Goal: Task Accomplishment & Management: Manage account settings

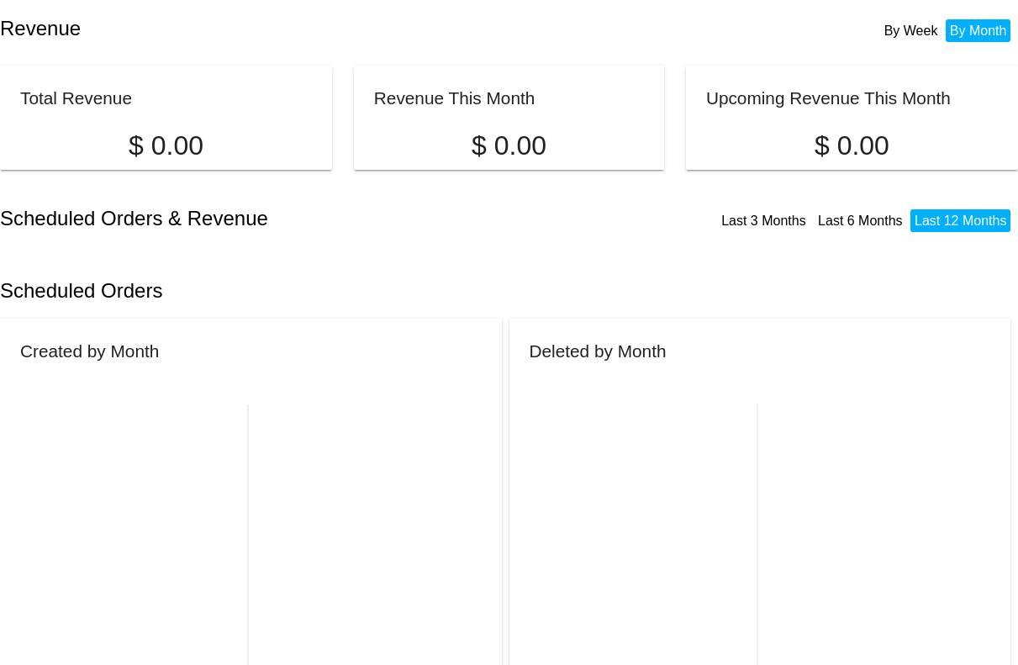
click at [750, 219] on link "Last 3 Months" at bounding box center [763, 221] width 85 height 14
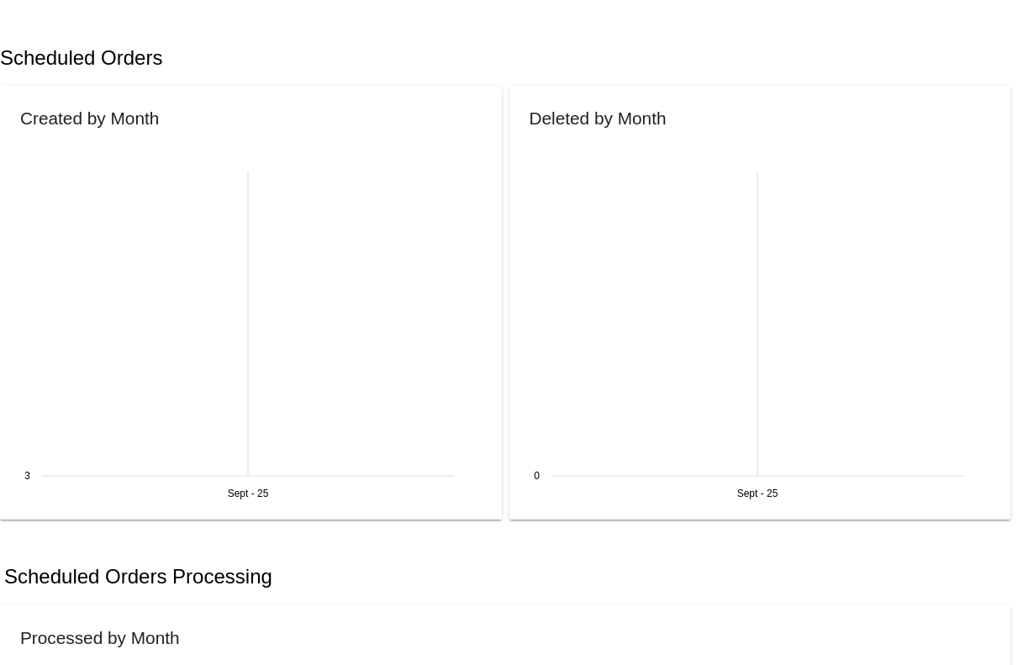
scroll to position [273, 0]
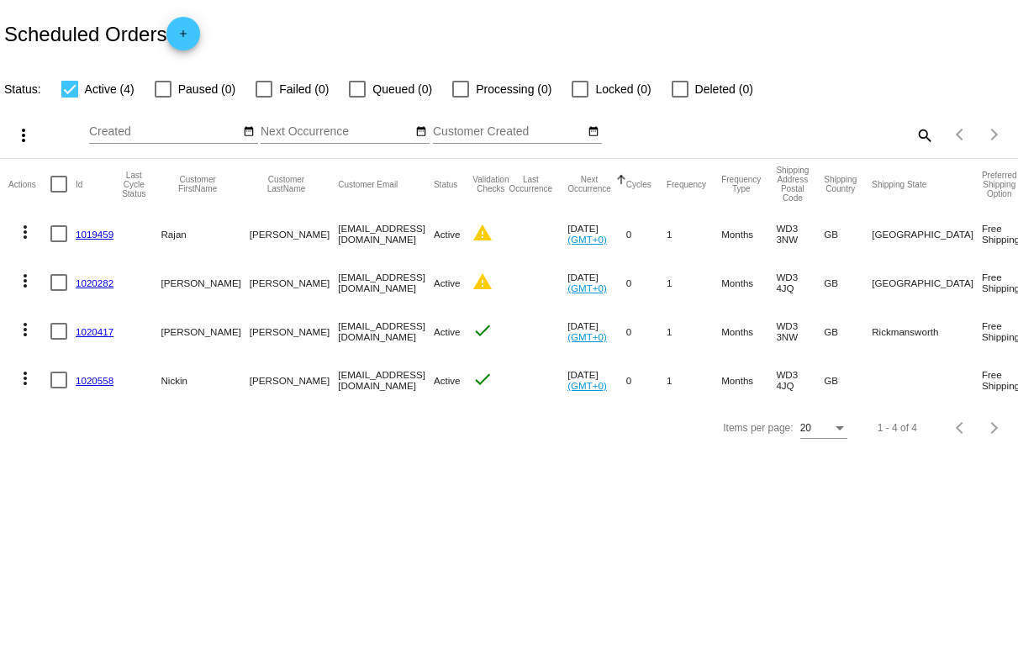
click at [18, 225] on mat-icon "more_vert" at bounding box center [25, 232] width 20 height 20
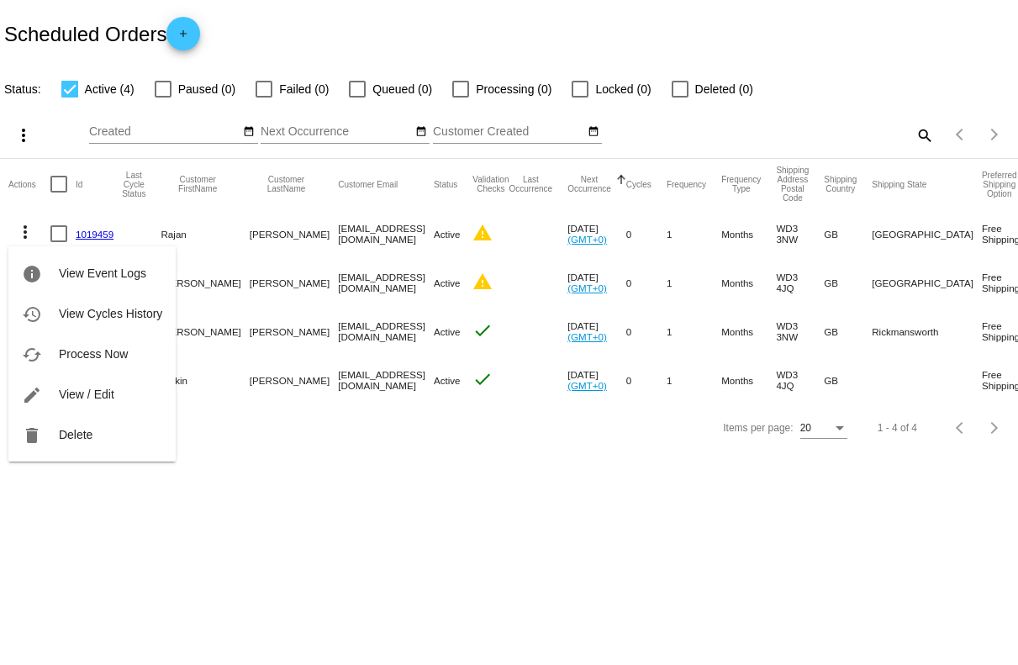
click at [270, 445] on div at bounding box center [509, 332] width 1018 height 665
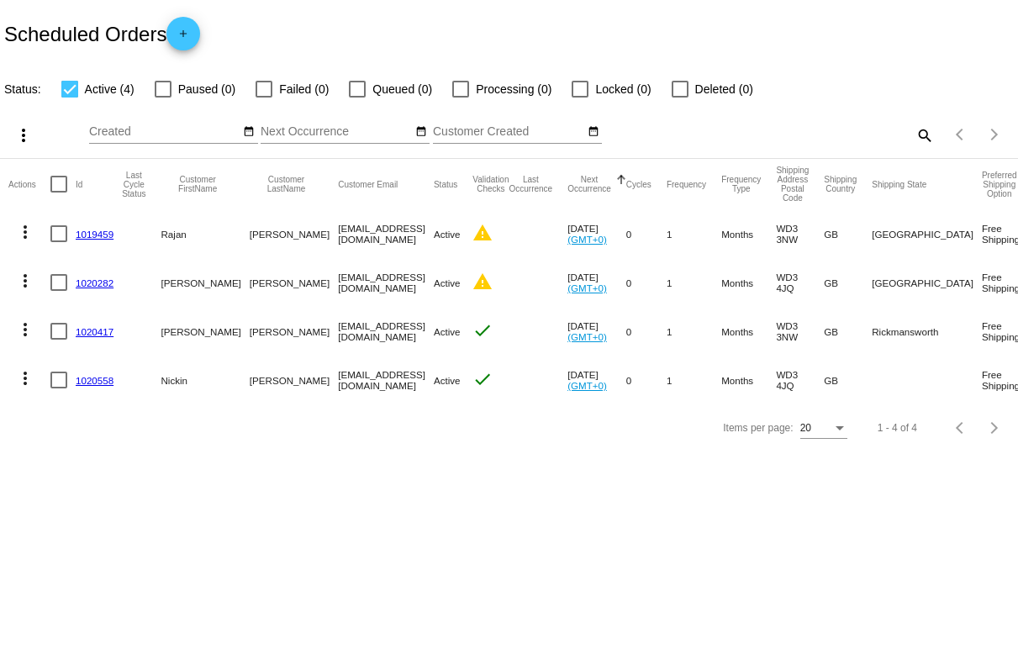
click at [15, 235] on mat-icon "more_vert" at bounding box center [25, 232] width 20 height 20
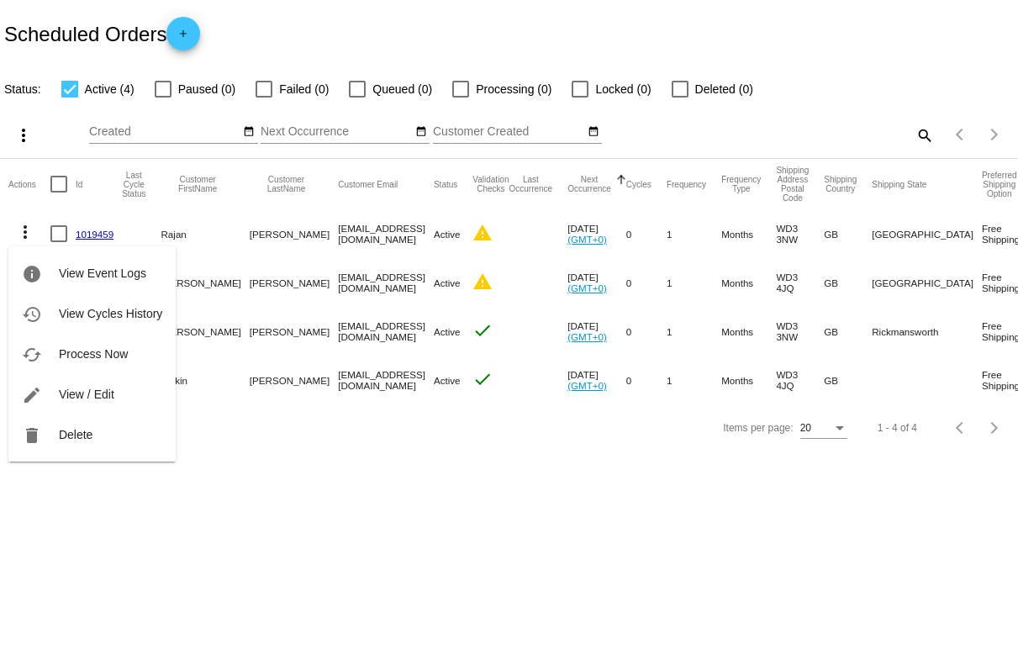
click at [336, 508] on div at bounding box center [509, 332] width 1018 height 665
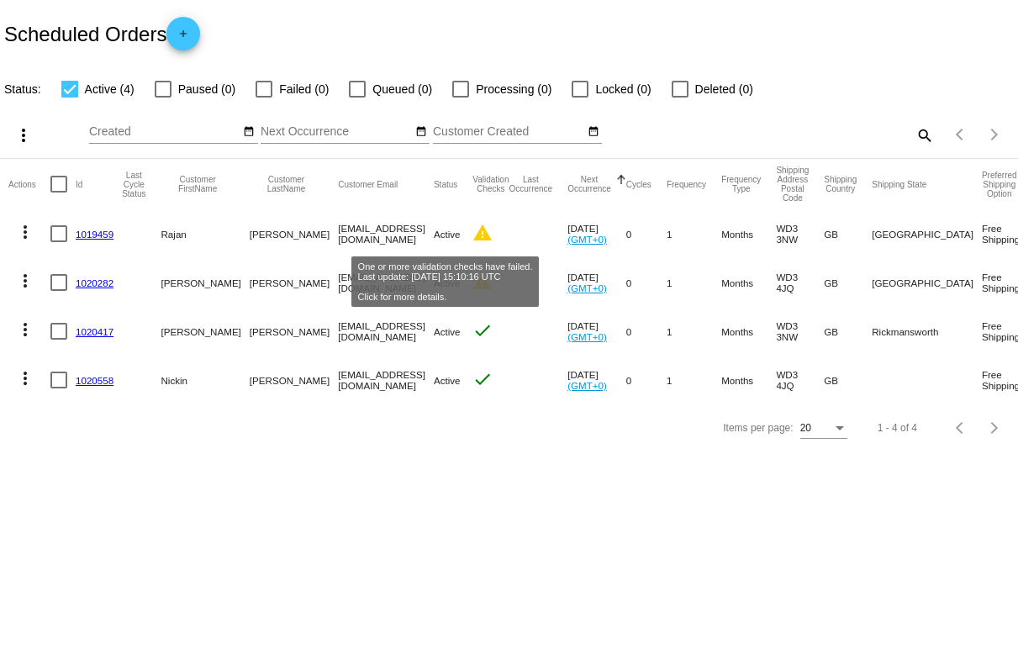
click at [472, 229] on mat-icon "warning" at bounding box center [482, 233] width 20 height 20
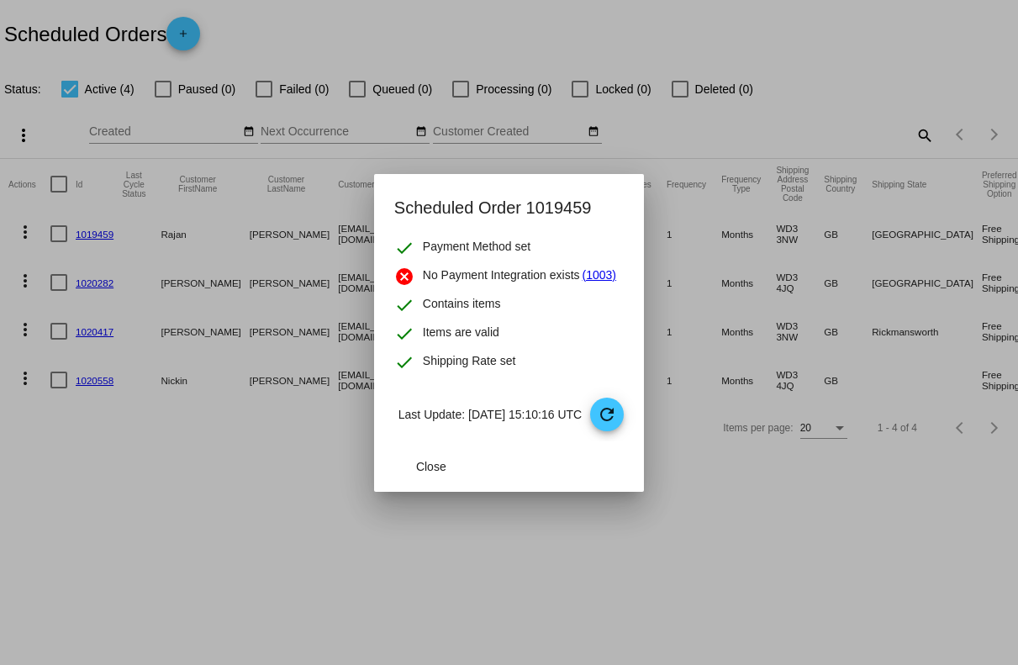
drag, startPoint x: 454, startPoint y: 274, endPoint x: 514, endPoint y: 278, distance: 59.8
click at [512, 277] on span "No Payment Integration exists" at bounding box center [501, 276] width 157 height 20
click at [416, 467] on span "Close" at bounding box center [431, 466] width 30 height 13
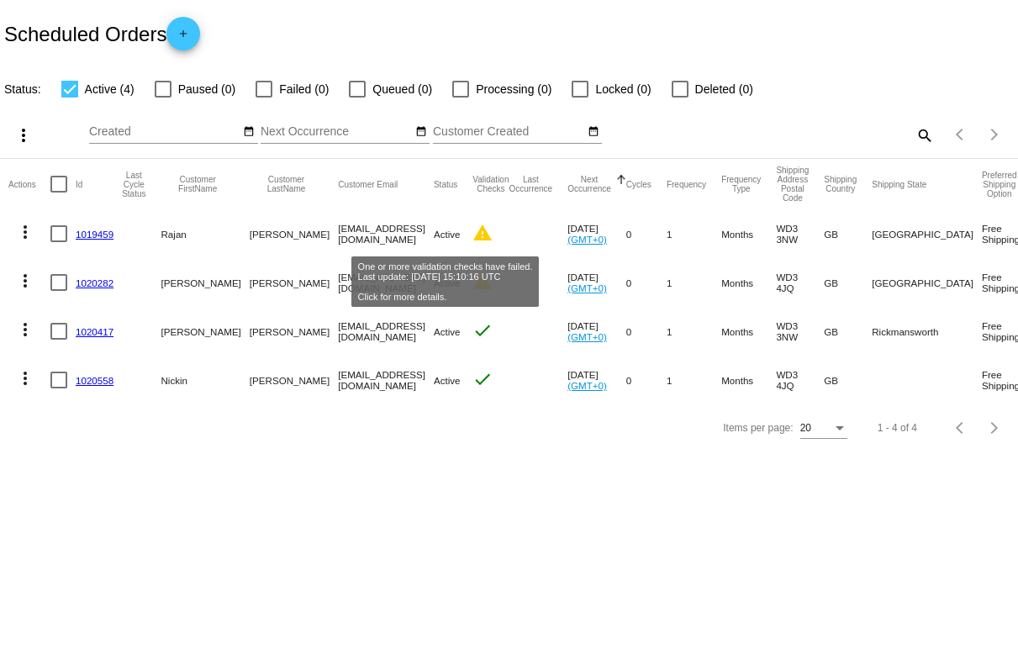
click at [472, 239] on mat-icon "warning" at bounding box center [482, 233] width 20 height 20
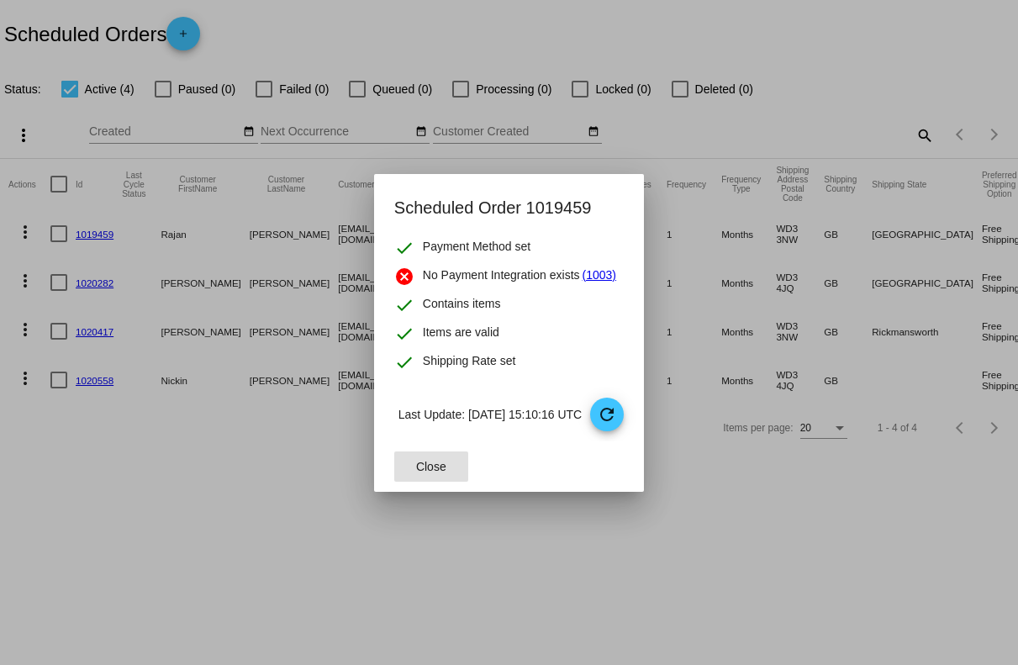
click at [583, 275] on link "(1003)" at bounding box center [600, 276] width 34 height 20
click at [416, 465] on span "Close" at bounding box center [431, 466] width 30 height 13
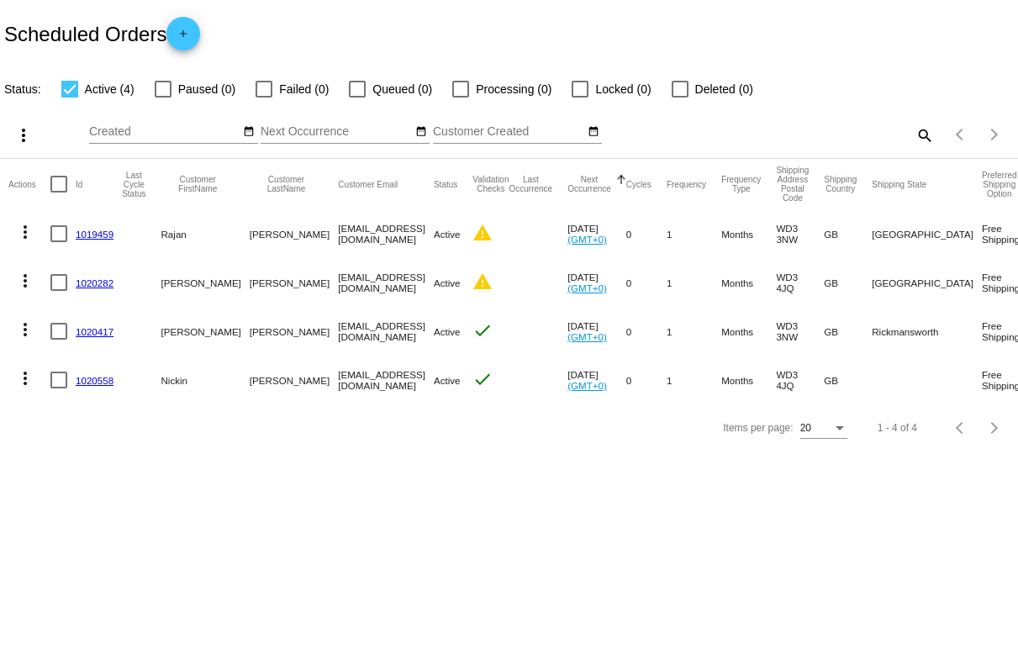
click at [101, 322] on mat-cell "1020417" at bounding box center [99, 331] width 46 height 49
click at [99, 327] on link "1020417" at bounding box center [95, 331] width 38 height 11
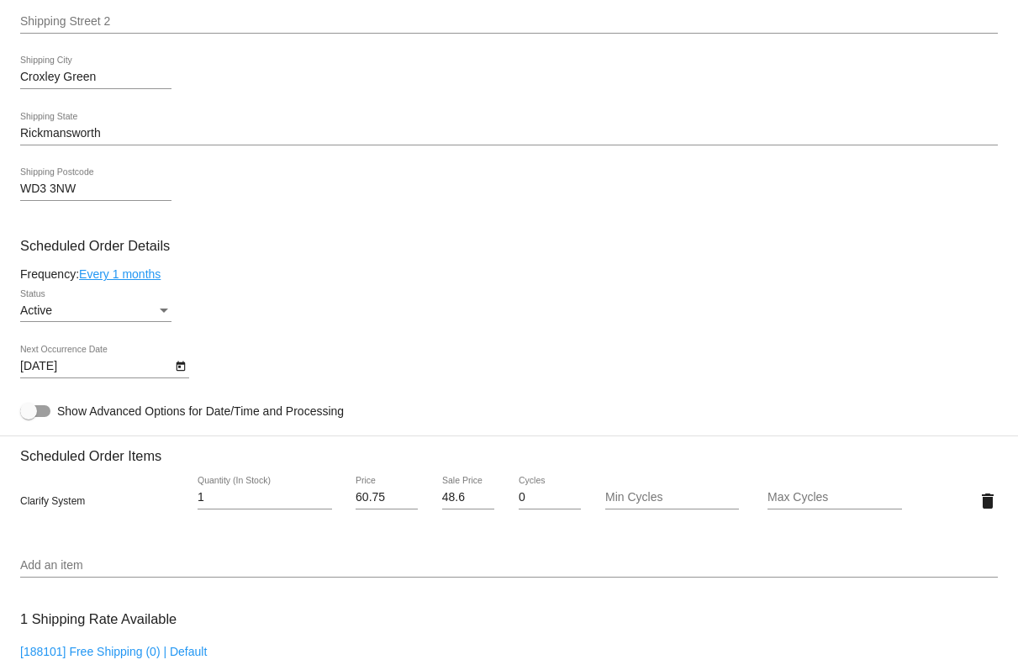
scroll to position [588, 0]
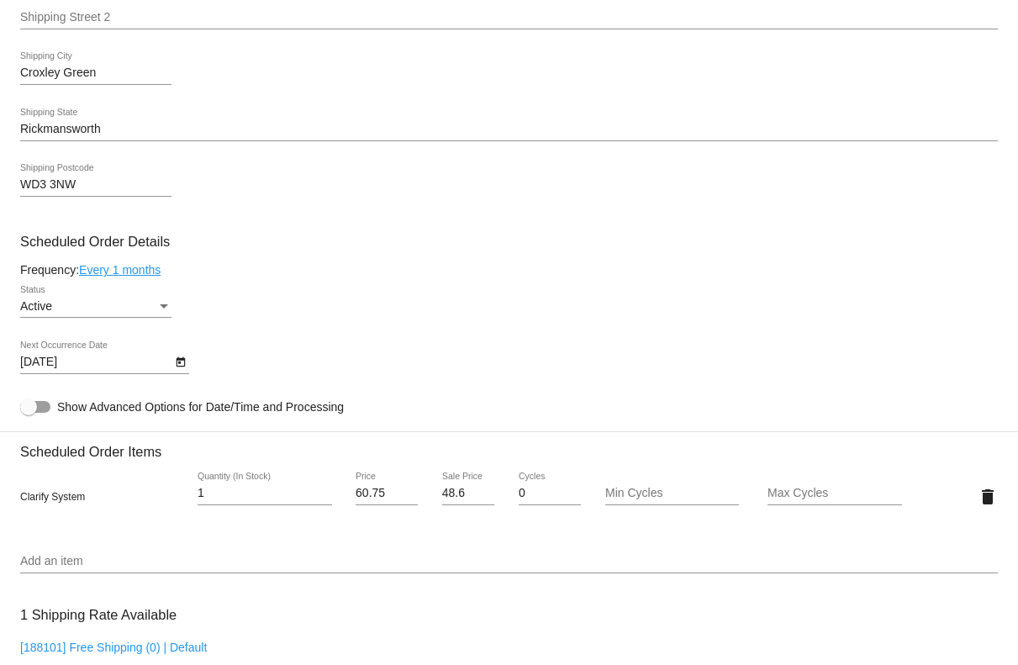
drag, startPoint x: 44, startPoint y: 498, endPoint x: 69, endPoint y: 498, distance: 25.2
click at [69, 498] on span "Clarify System" at bounding box center [52, 497] width 65 height 12
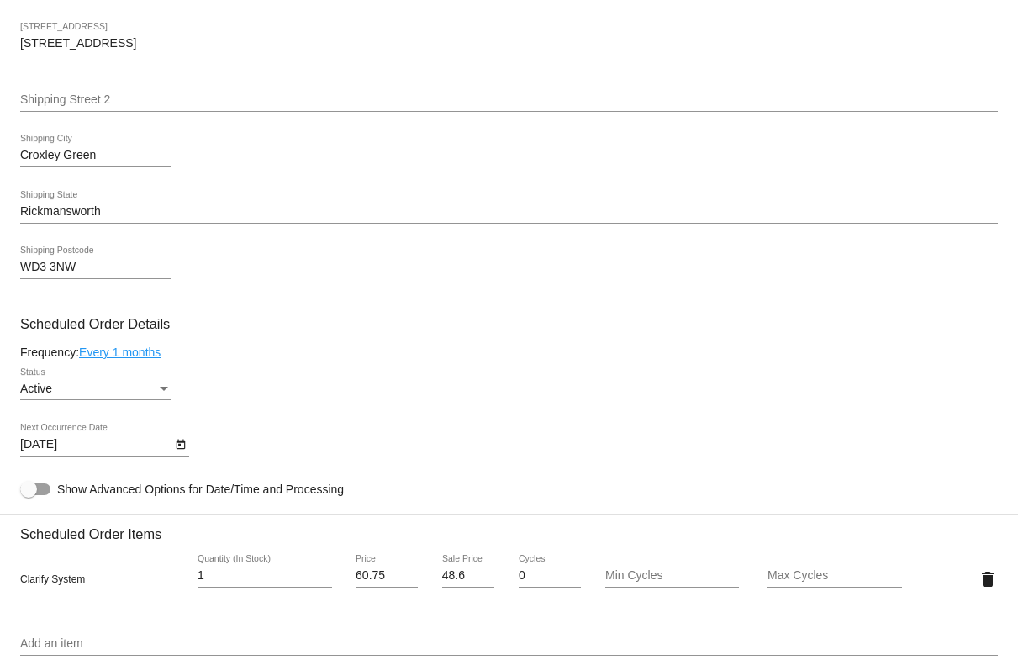
scroll to position [507, 0]
click at [45, 494] on div at bounding box center [35, 489] width 30 height 12
click at [29, 495] on input "Show Advanced Options for Date/Time and Processing" at bounding box center [28, 494] width 1 height 1
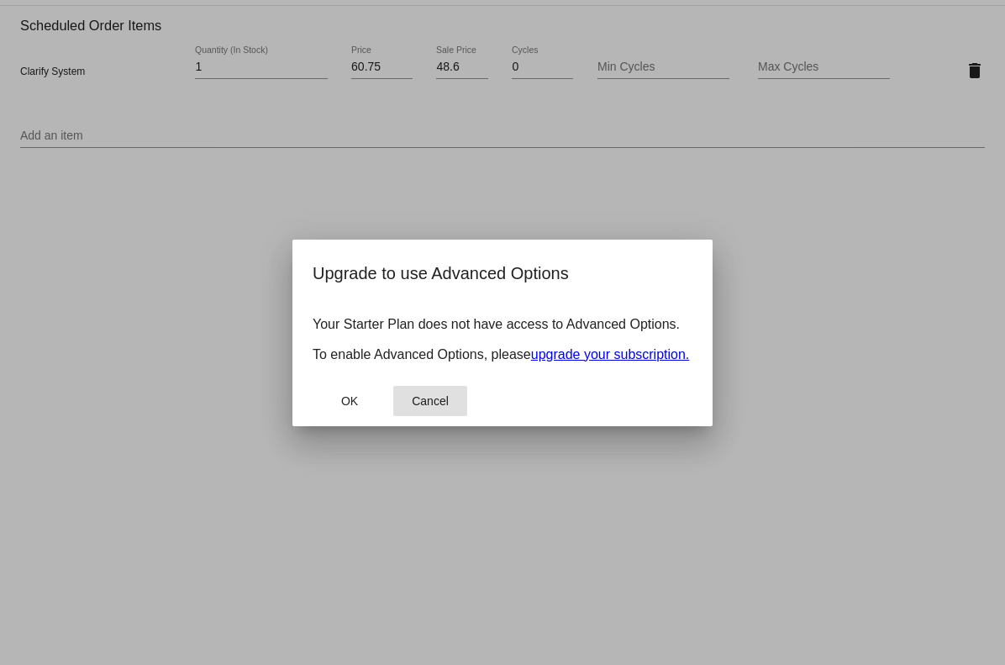
click at [454, 408] on button "Cancel" at bounding box center [430, 401] width 74 height 30
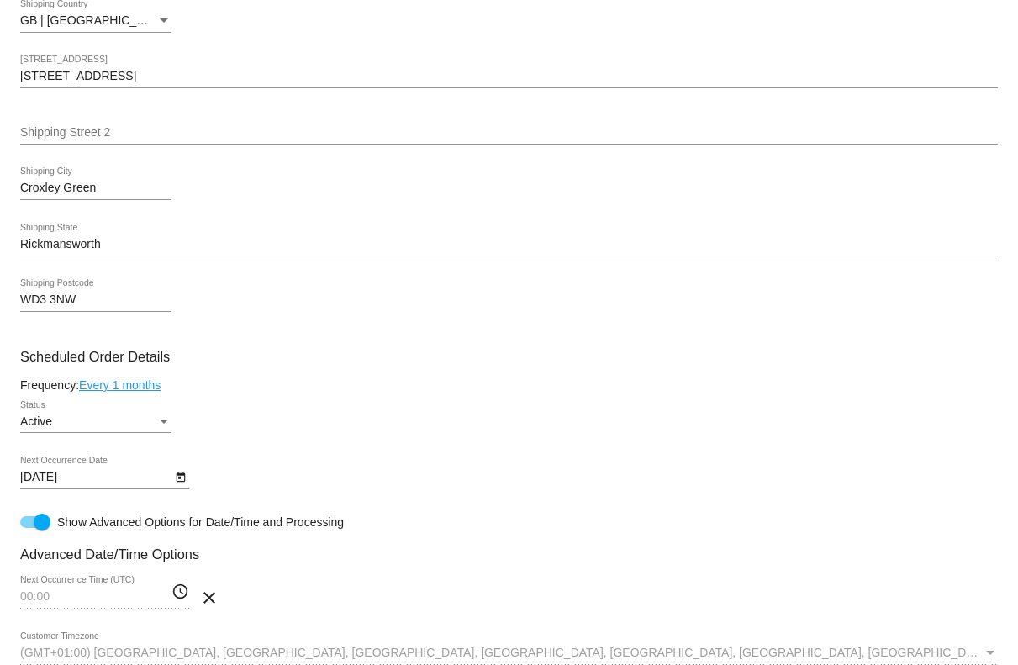
scroll to position [471, 0]
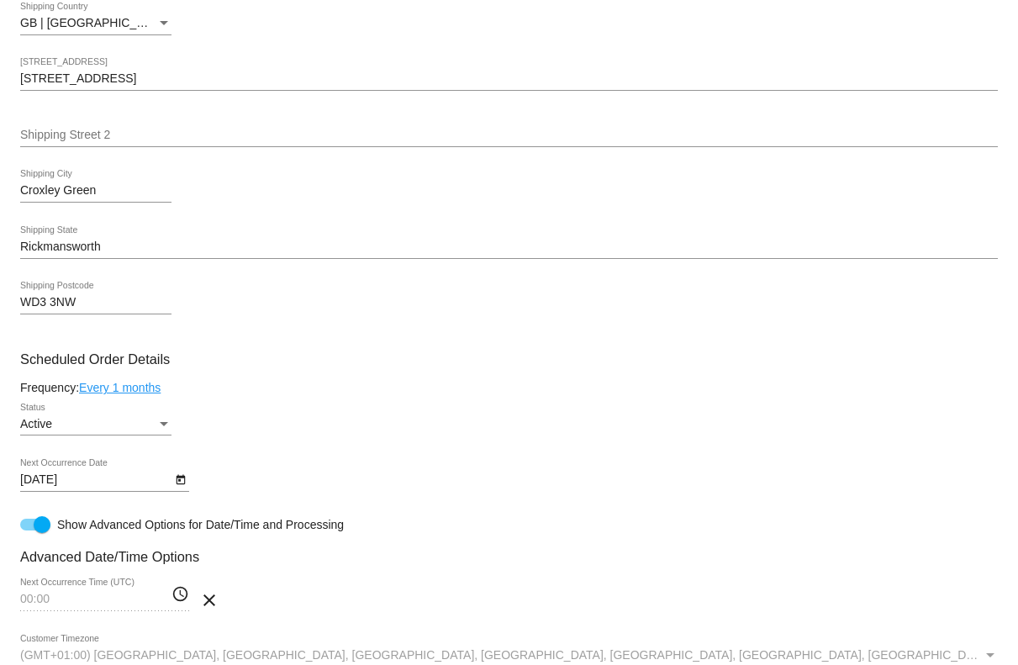
click at [37, 532] on div at bounding box center [42, 524] width 17 height 17
click at [29, 531] on input "Show Advanced Options for Date/Time and Processing" at bounding box center [28, 530] width 1 height 1
checkbox input "false"
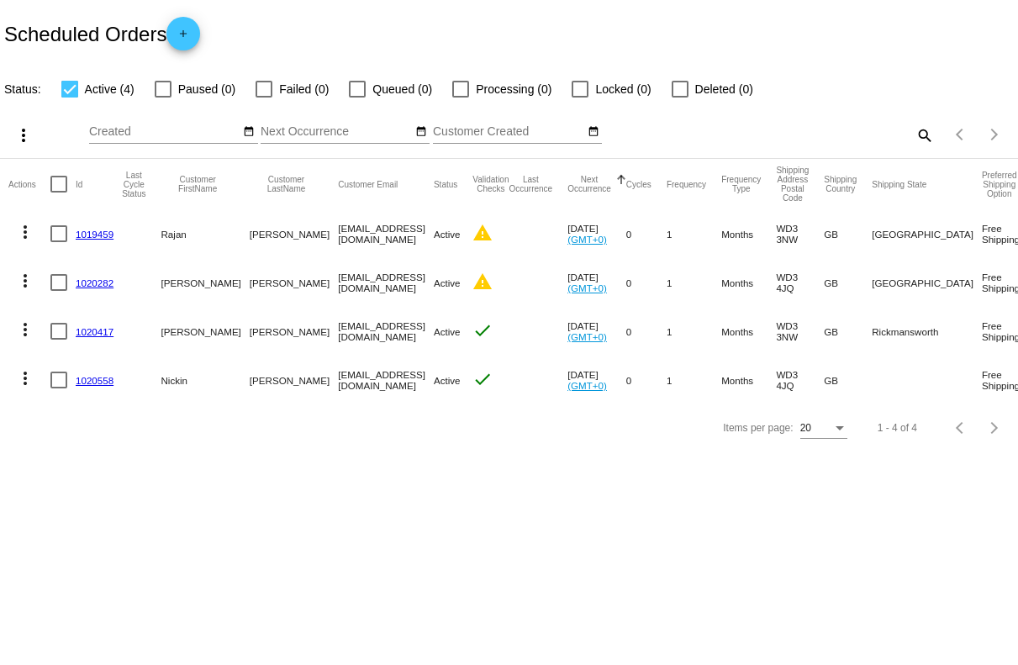
click at [16, 321] on mat-icon "more_vert" at bounding box center [25, 329] width 20 height 20
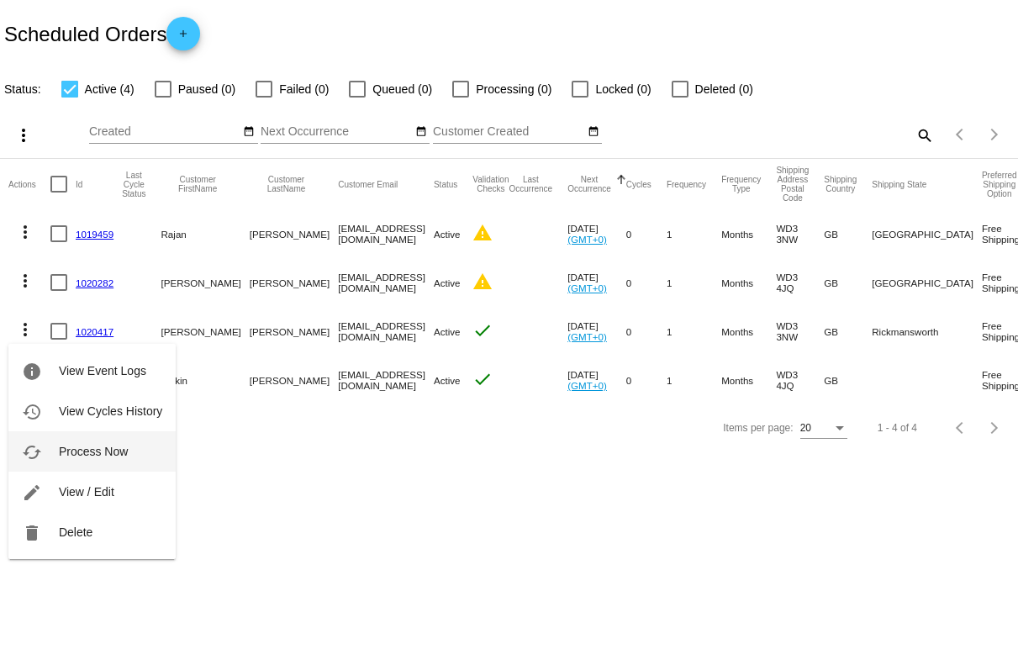
click at [115, 452] on span "Process Now" at bounding box center [93, 451] width 69 height 13
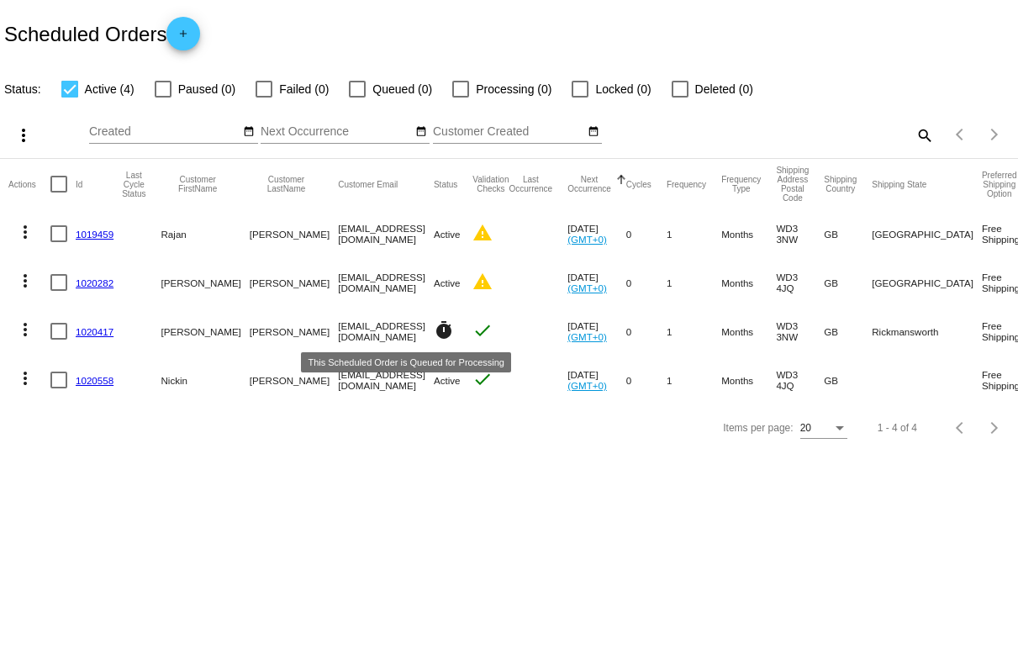
click at [434, 330] on mat-icon "timer" at bounding box center [444, 330] width 20 height 20
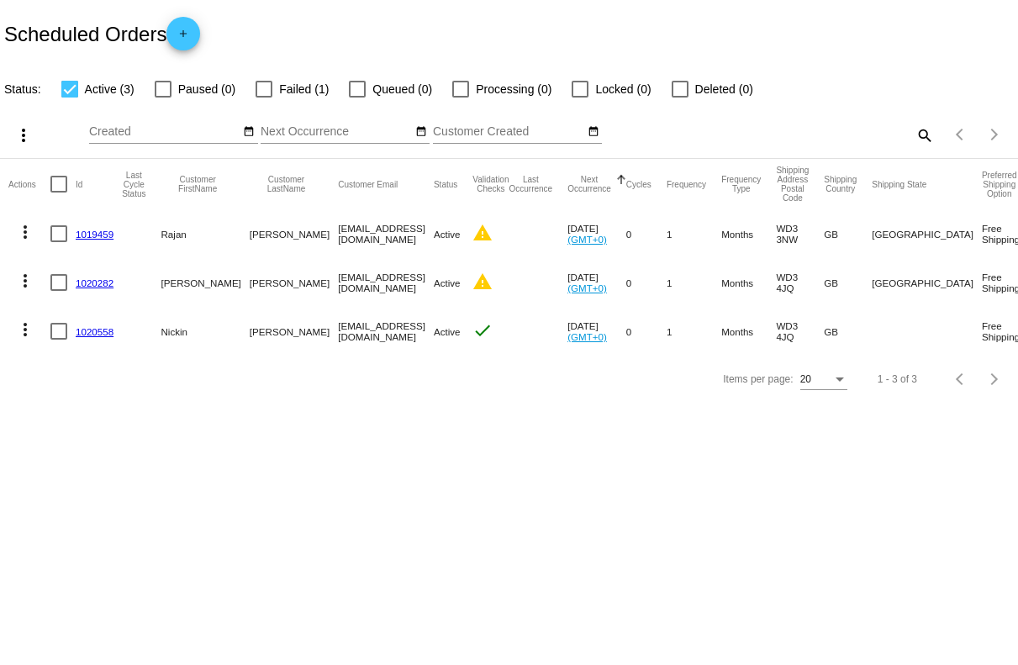
click at [276, 84] on label "Failed (1)" at bounding box center [292, 89] width 73 height 20
click at [264, 98] on input "Failed (1)" at bounding box center [263, 98] width 1 height 1
checkbox input "true"
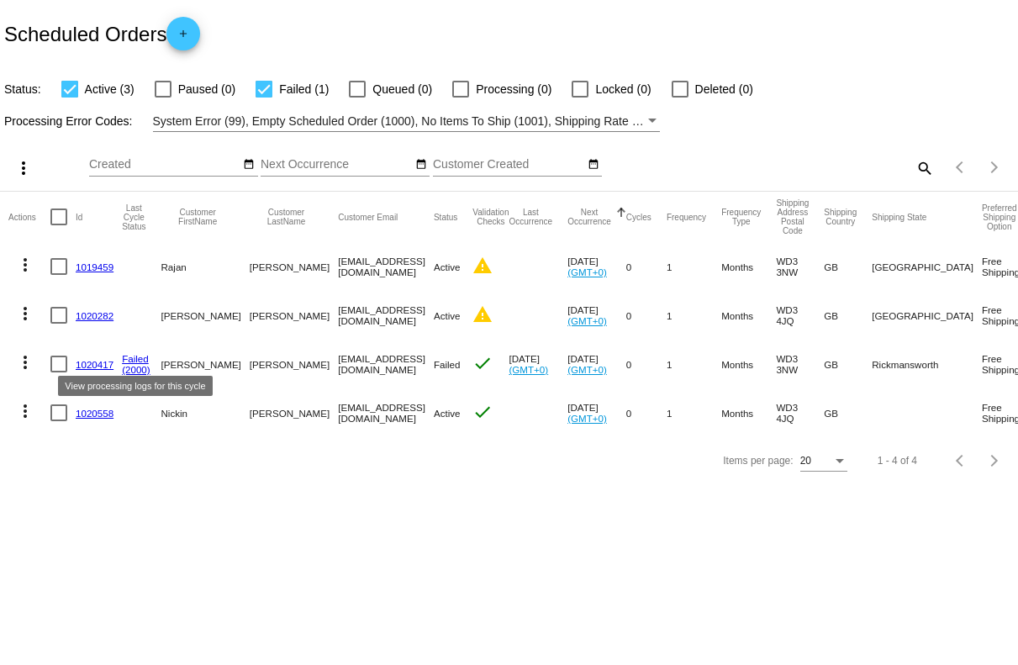
click at [127, 362] on link "Failed" at bounding box center [135, 358] width 27 height 11
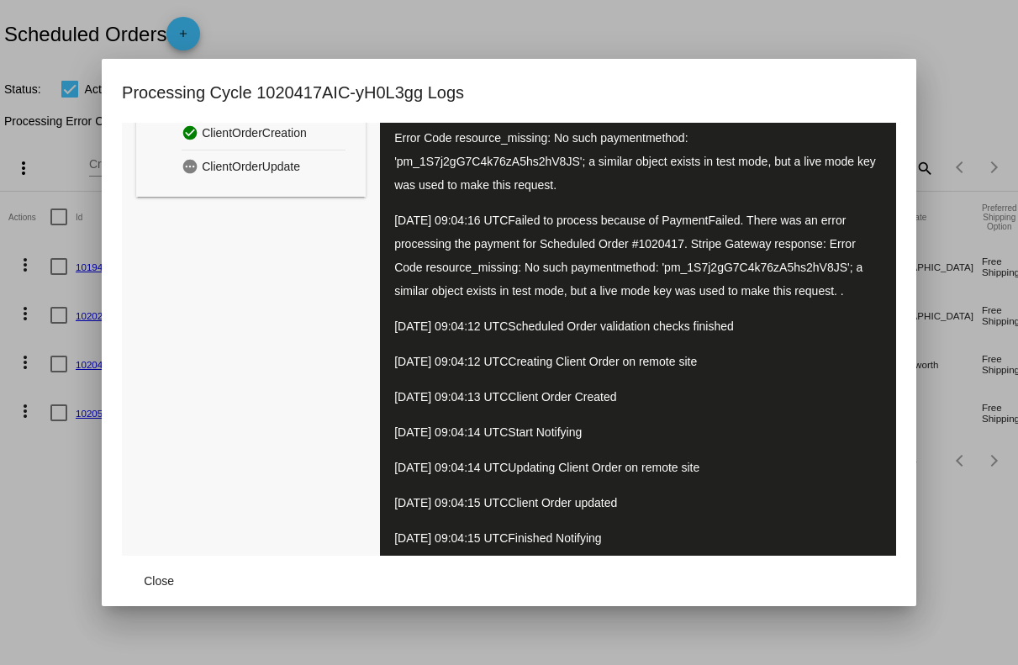
scroll to position [151, 0]
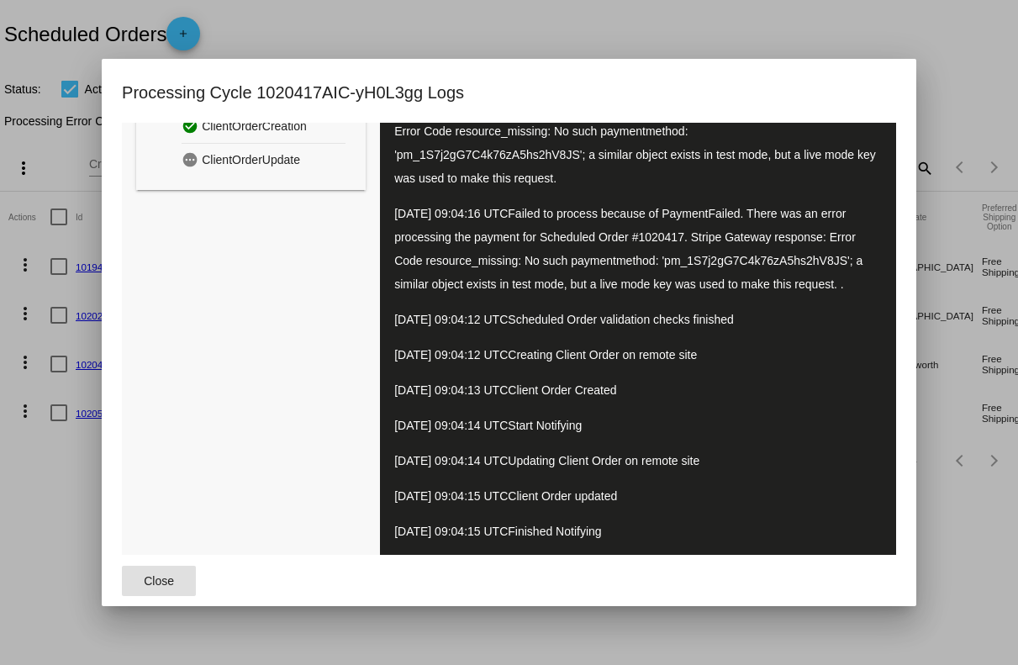
click at [164, 589] on button "Close" at bounding box center [159, 581] width 74 height 30
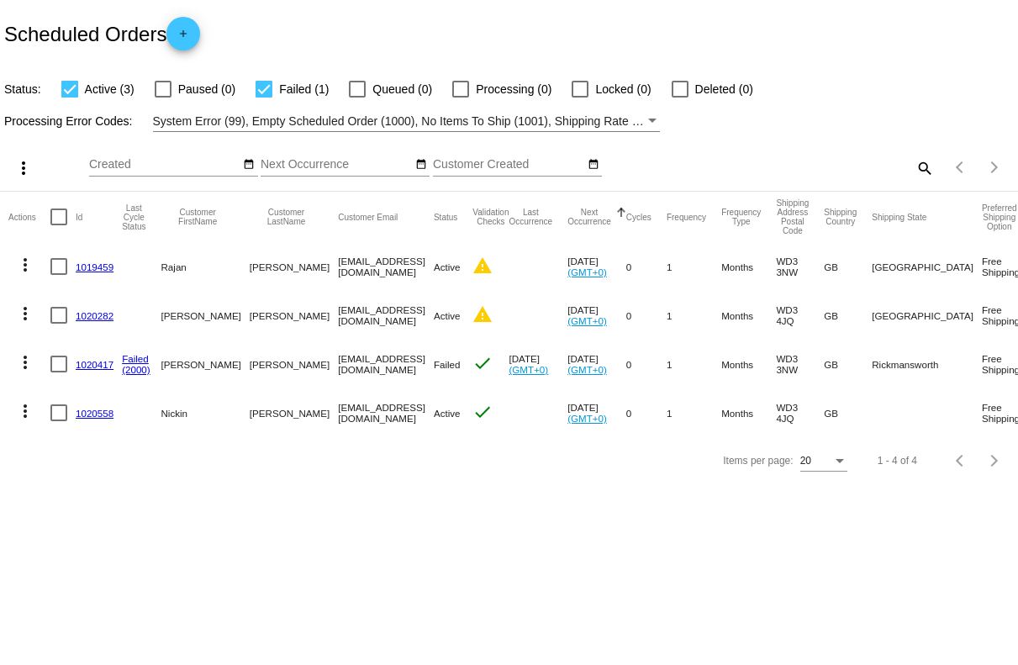
click at [167, 377] on mat-cell "Pragna" at bounding box center [205, 364] width 88 height 49
click at [85, 366] on link "1020417" at bounding box center [95, 364] width 38 height 11
click at [97, 409] on link "1020558" at bounding box center [95, 413] width 38 height 11
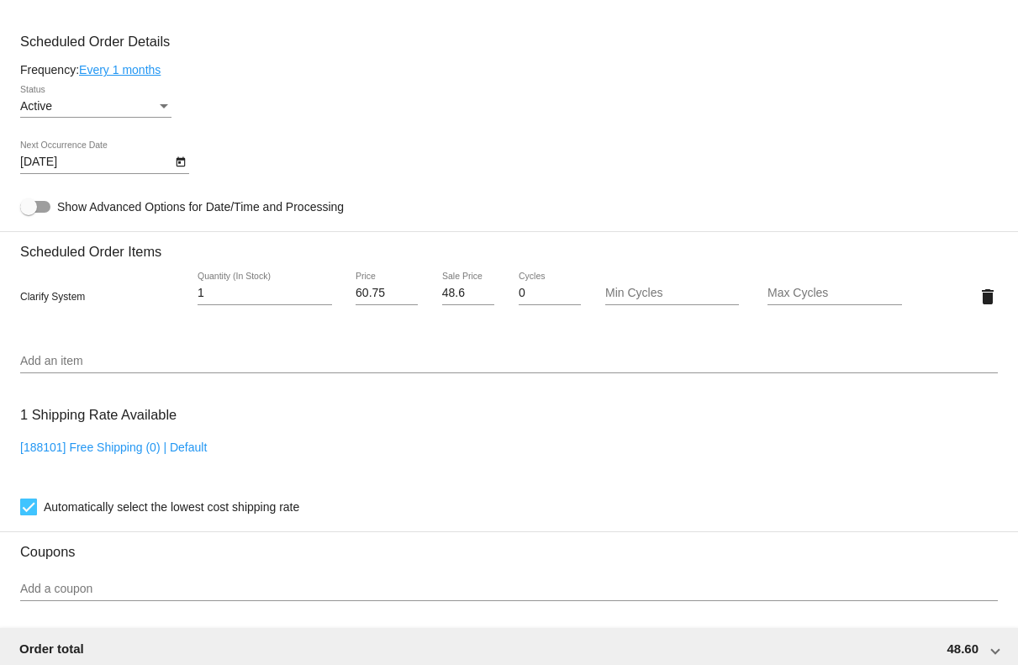
scroll to position [788, 0]
drag, startPoint x: 76, startPoint y: 255, endPoint x: 140, endPoint y: 255, distance: 64.7
click at [140, 255] on h3 "Scheduled Order Items" at bounding box center [509, 245] width 978 height 29
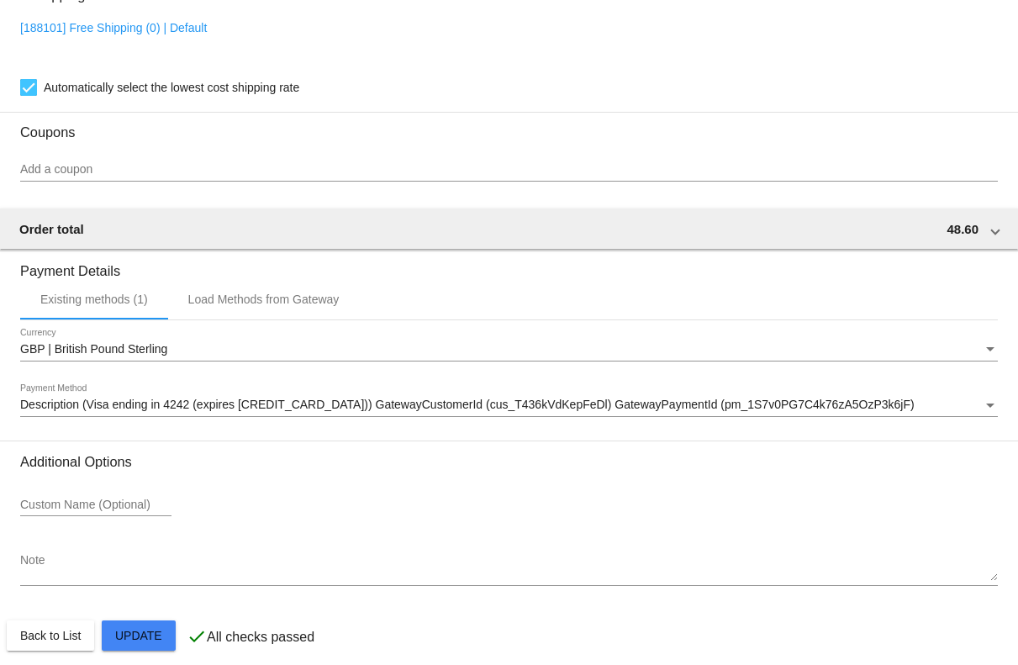
scroll to position [800, 0]
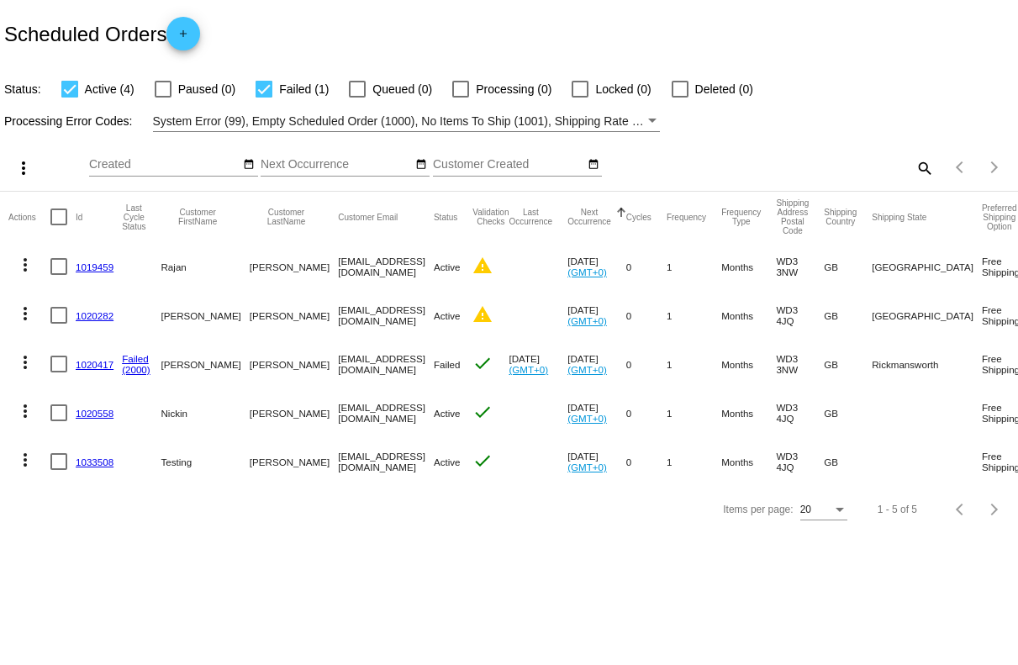
click at [92, 461] on link "1033508" at bounding box center [95, 461] width 38 height 11
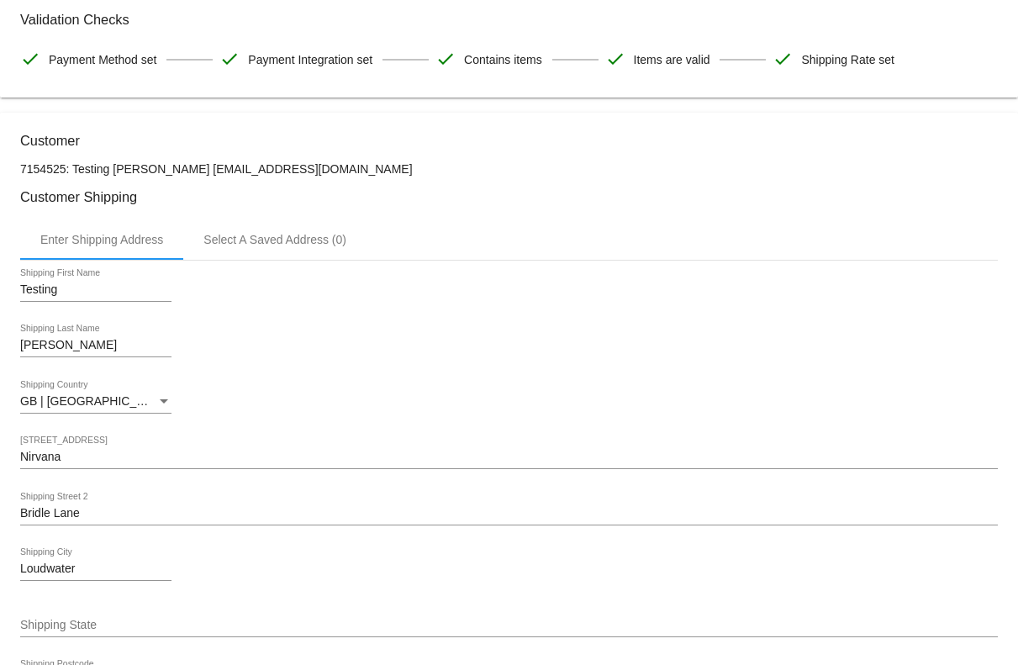
scroll to position [79, 0]
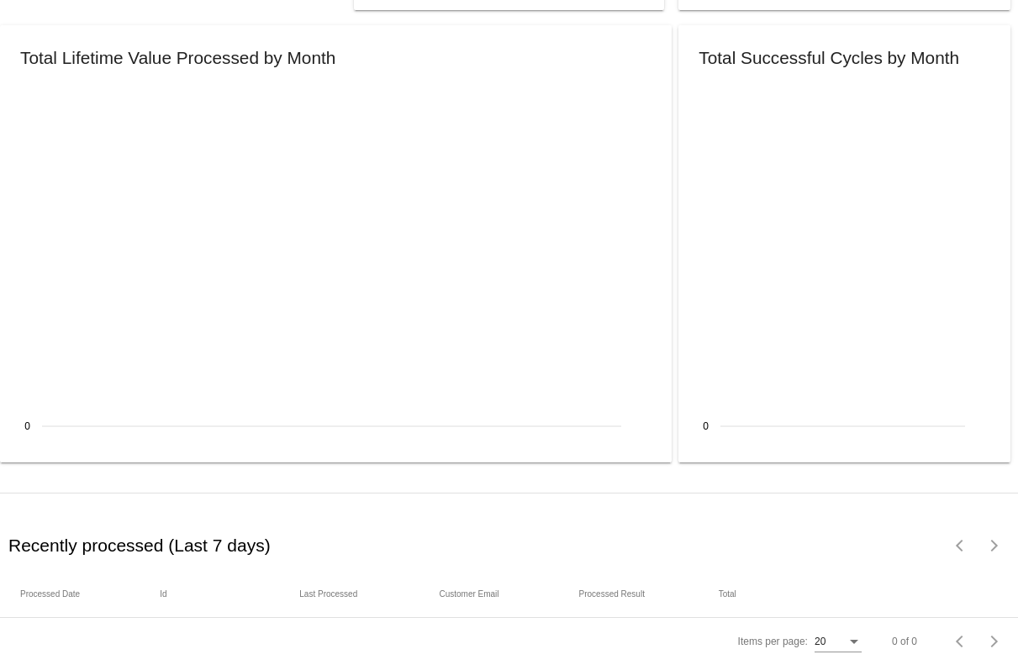
scroll to position [1885, 0]
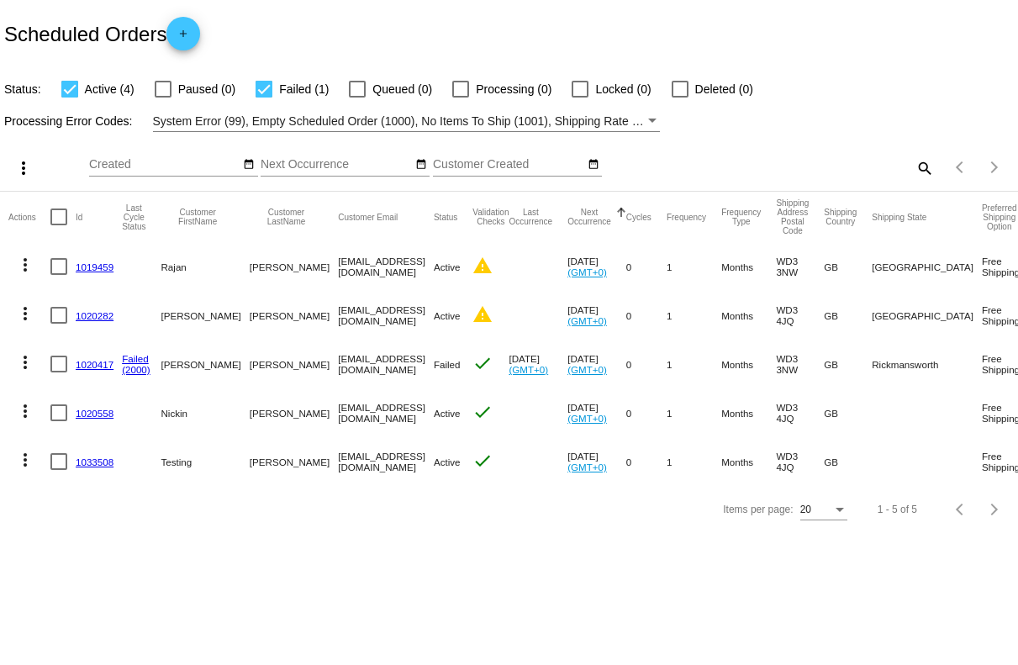
click at [102, 461] on link "1033508" at bounding box center [95, 461] width 38 height 11
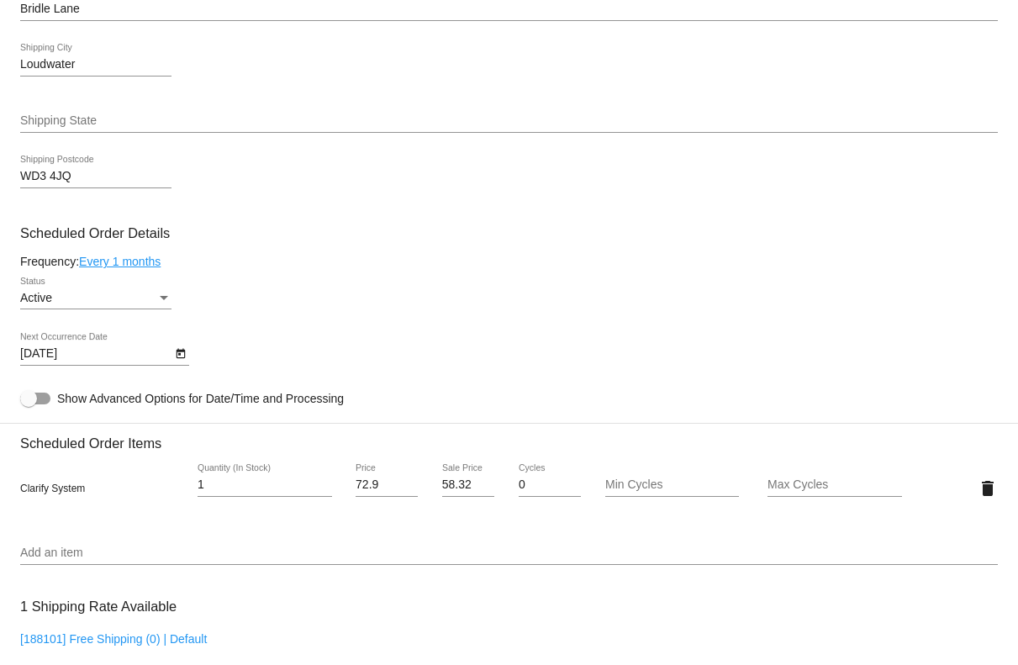
scroll to position [588, 0]
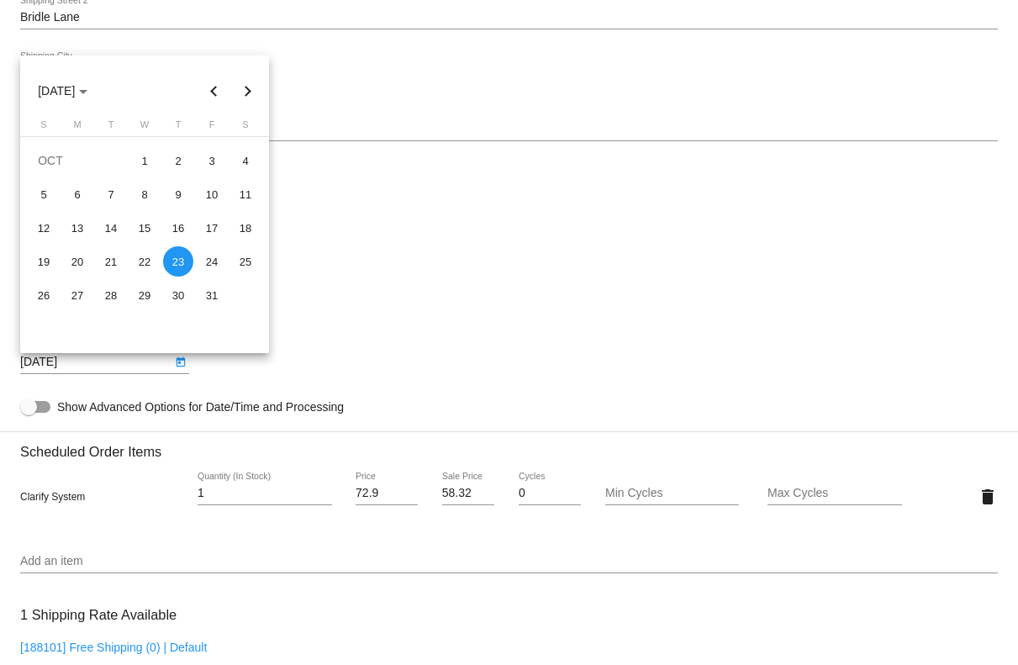
drag, startPoint x: 24, startPoint y: 367, endPoint x: 83, endPoint y: 371, distance: 59.8
click at [83, 371] on body "arrow_back Scheduled Order #1033508 Active more_vert Validation Checks check Pa…" at bounding box center [509, 332] width 1018 height 665
click at [367, 409] on div at bounding box center [509, 332] width 1018 height 665
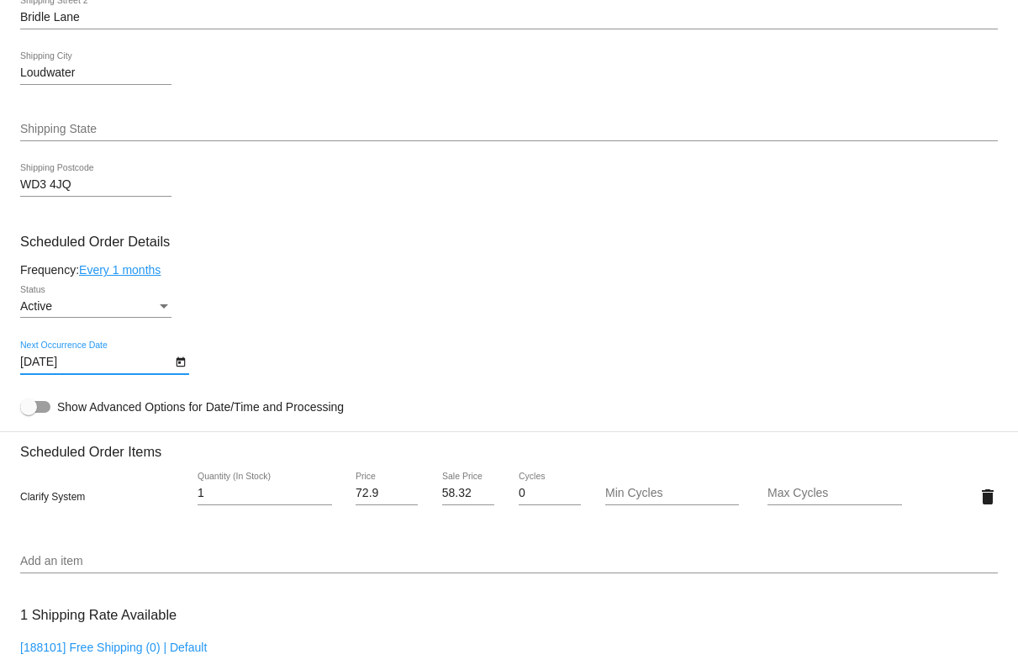
click at [328, 414] on span "Show Advanced Options for Date/Time and Processing" at bounding box center [200, 406] width 287 height 17
click at [29, 414] on input "Show Advanced Options for Date/Time and Processing" at bounding box center [28, 413] width 1 height 1
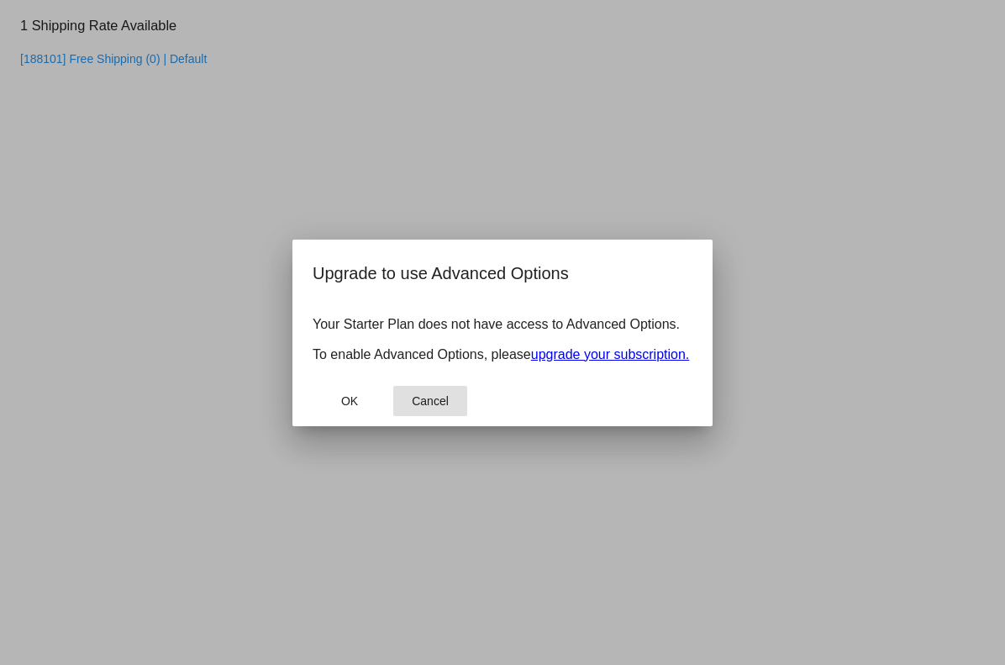
click at [433, 408] on span "Cancel" at bounding box center [430, 400] width 37 height 13
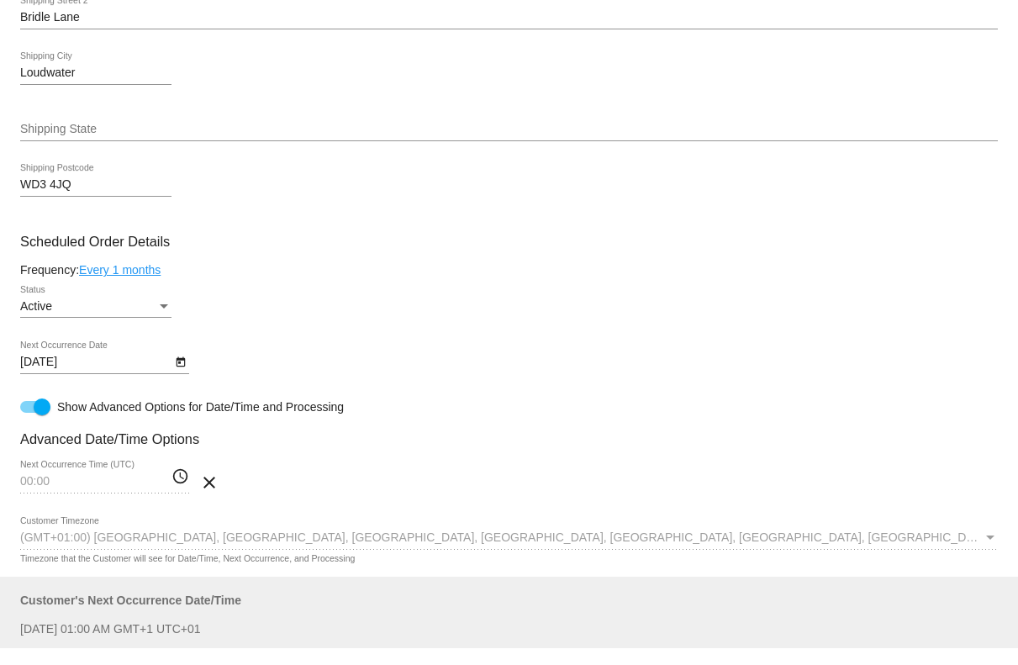
click at [40, 415] on div at bounding box center [42, 406] width 17 height 17
click at [29, 414] on input "Show Advanced Options for Date/Time and Processing" at bounding box center [28, 413] width 1 height 1
checkbox input "false"
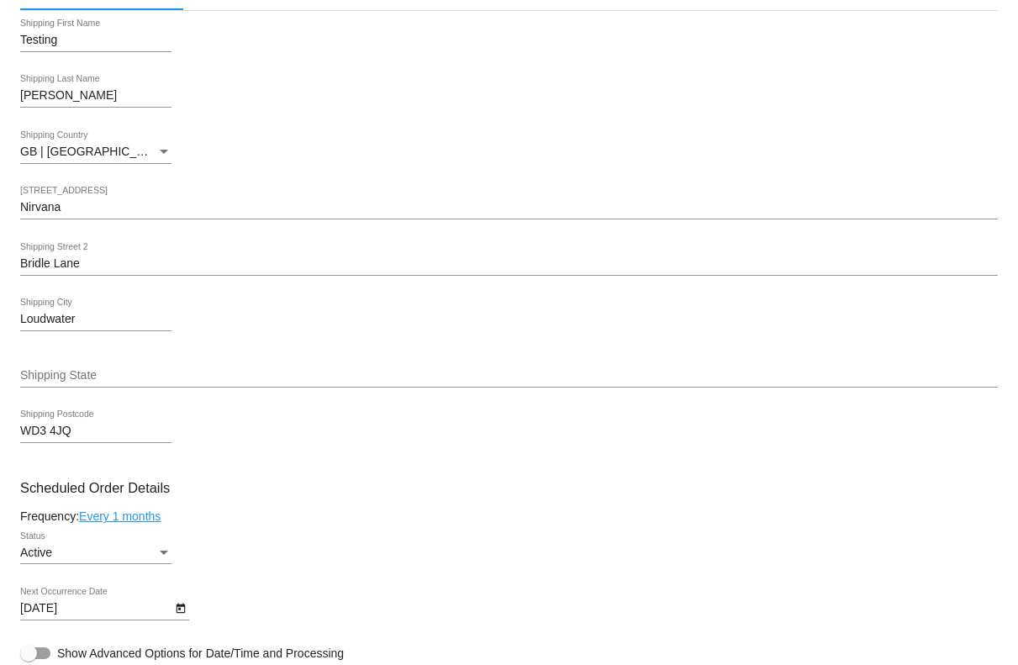
scroll to position [0, 0]
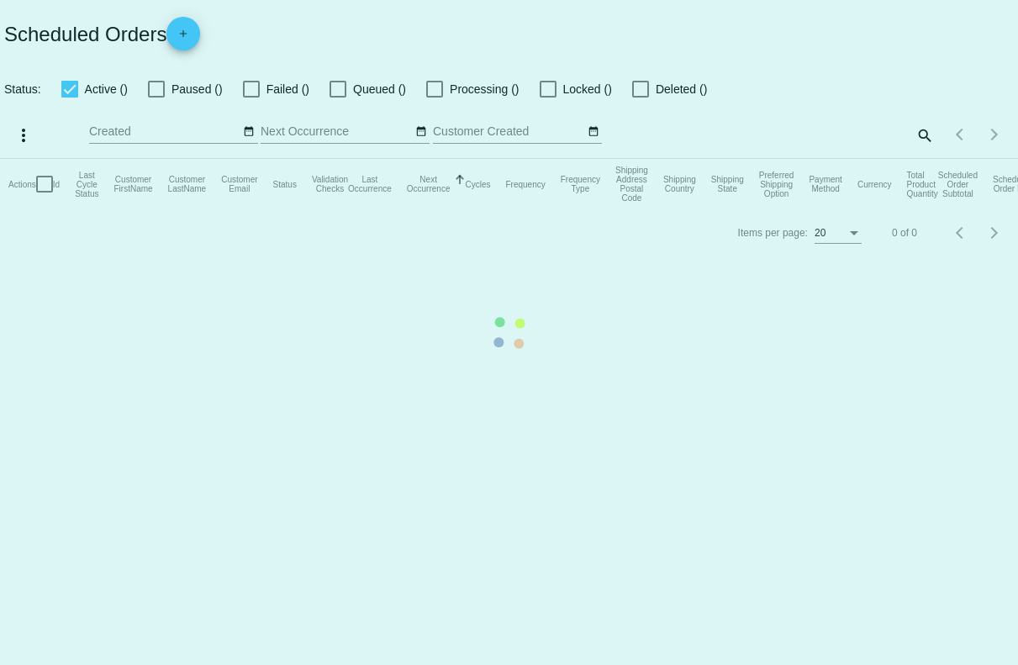
checkbox input "true"
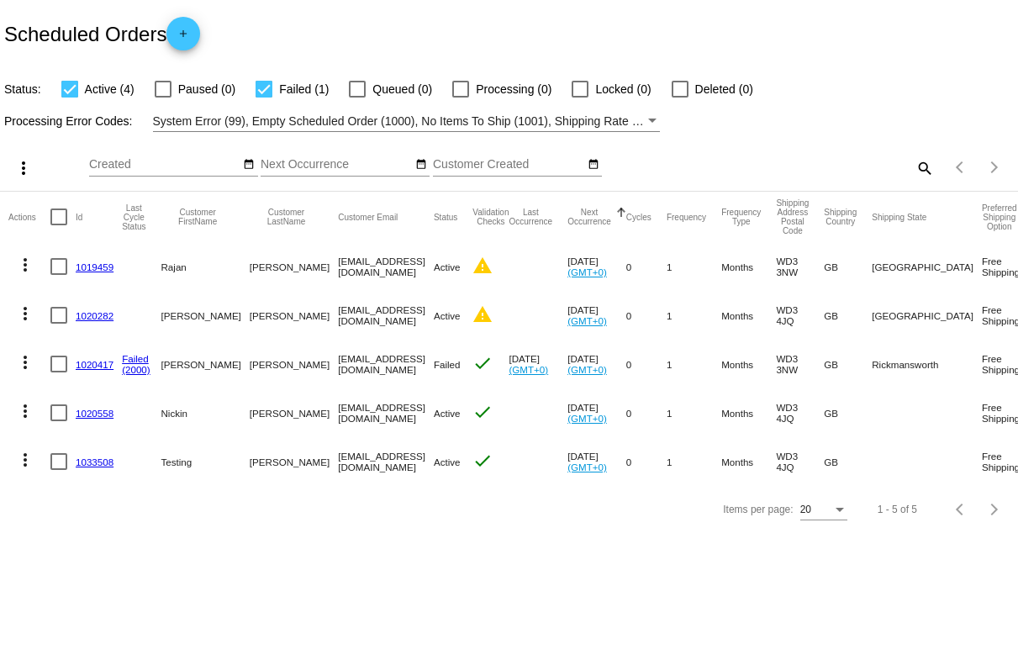
click at [653, 122] on div "Filter by Processing Error Codes" at bounding box center [652, 121] width 8 height 4
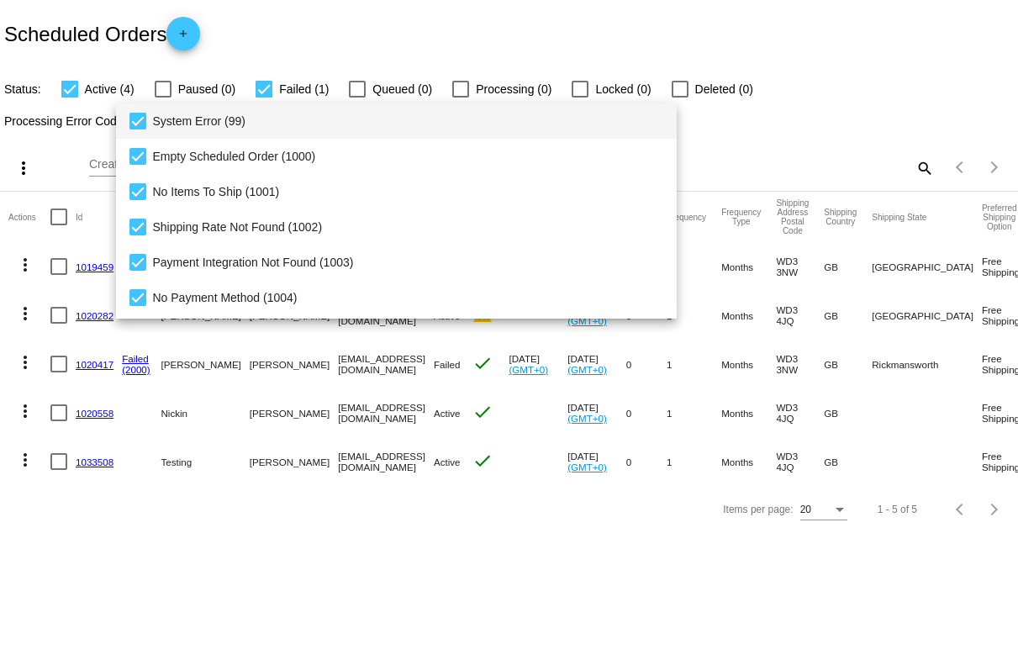
click at [778, 122] on div at bounding box center [509, 332] width 1018 height 665
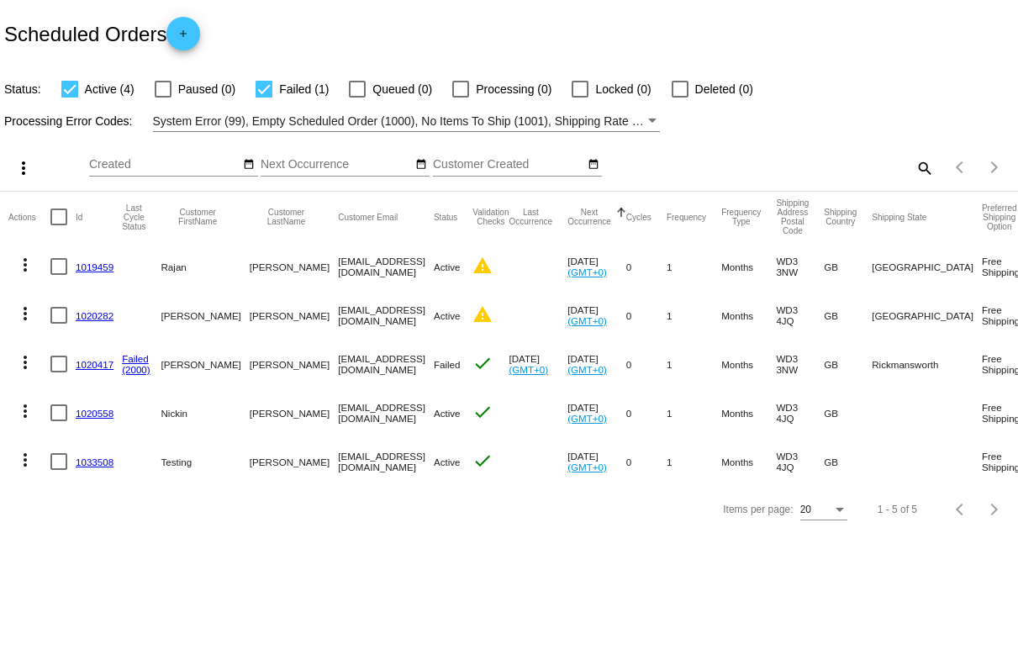
click at [18, 458] on mat-icon "more_vert" at bounding box center [25, 460] width 20 height 20
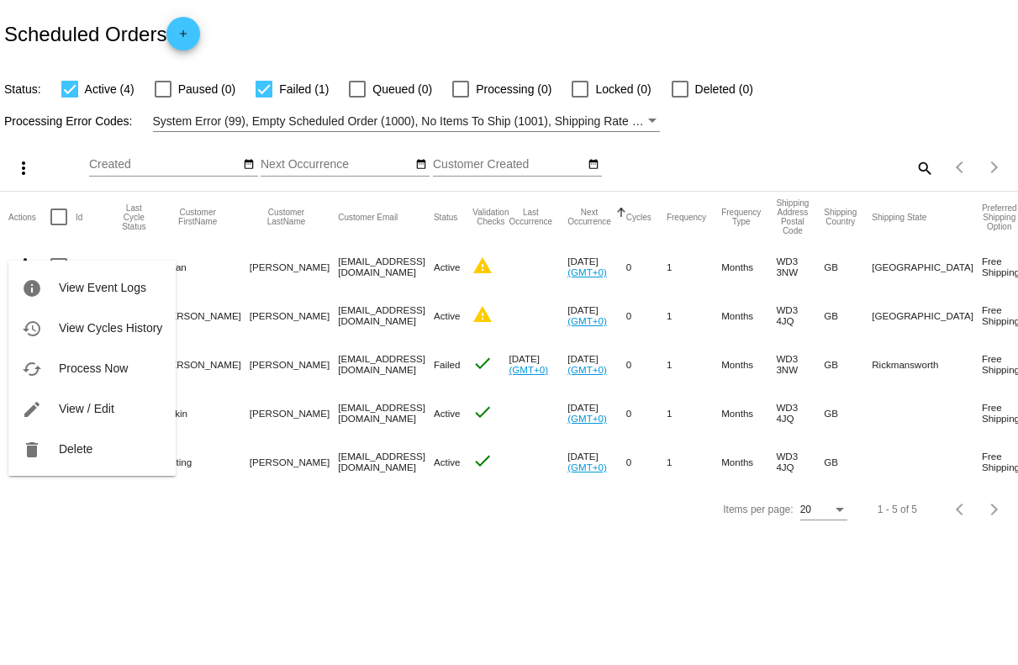
click at [47, 493] on div at bounding box center [509, 332] width 1018 height 665
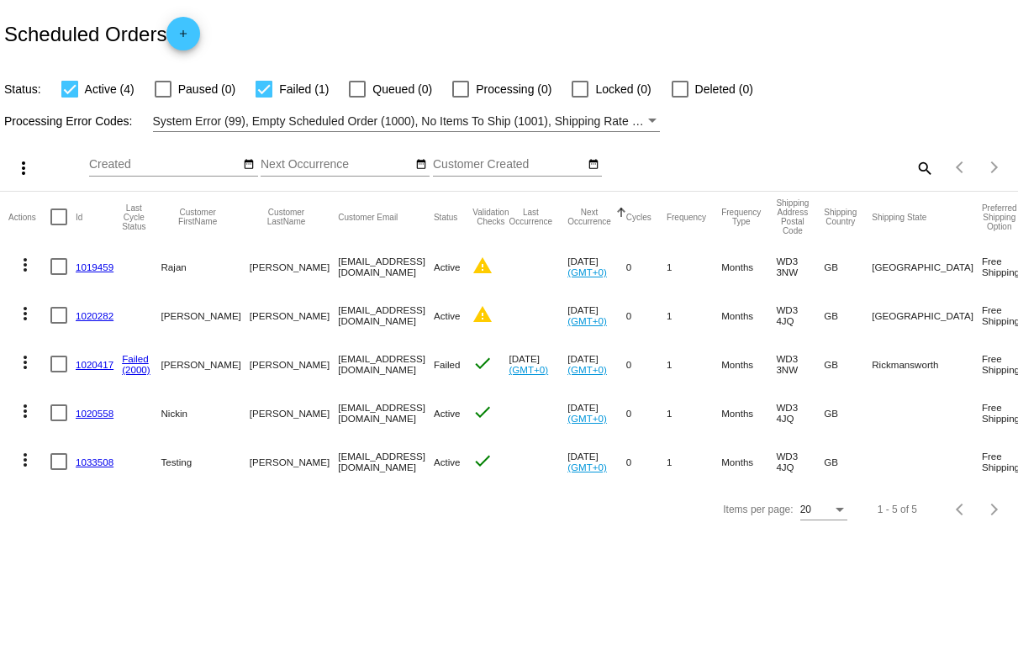
click at [98, 463] on link "1033508" at bounding box center [95, 461] width 38 height 11
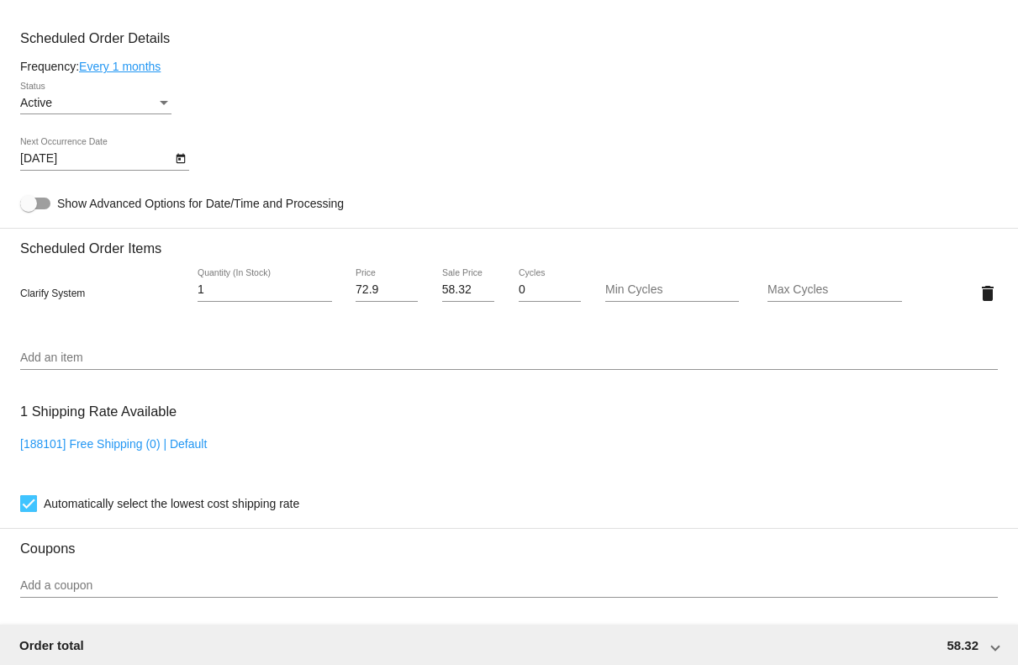
scroll to position [787, 0]
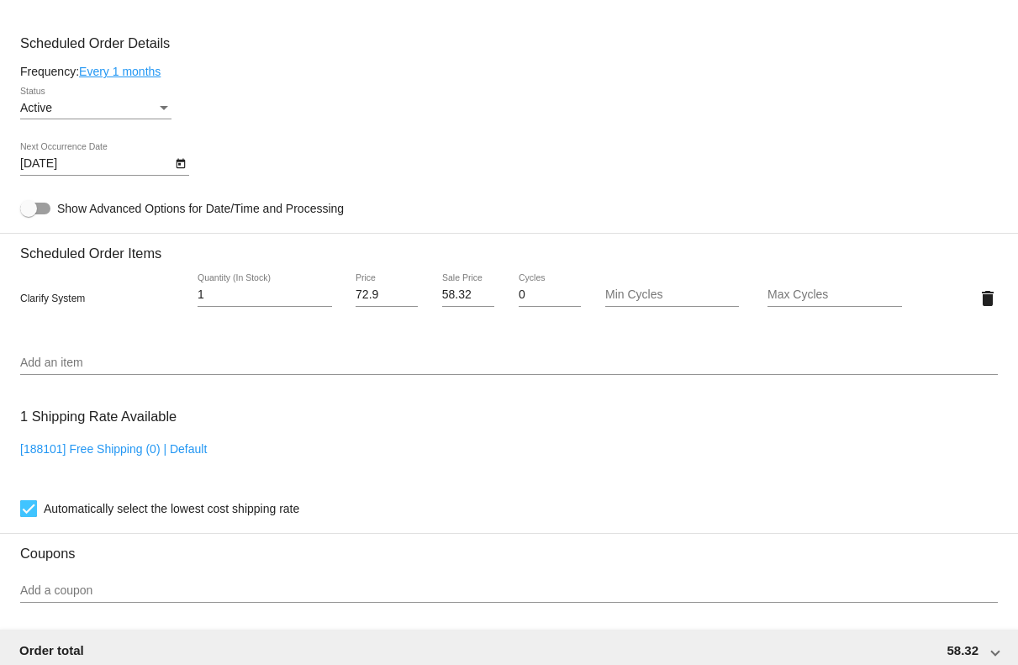
click at [185, 171] on icon "Open calendar" at bounding box center [181, 164] width 12 height 20
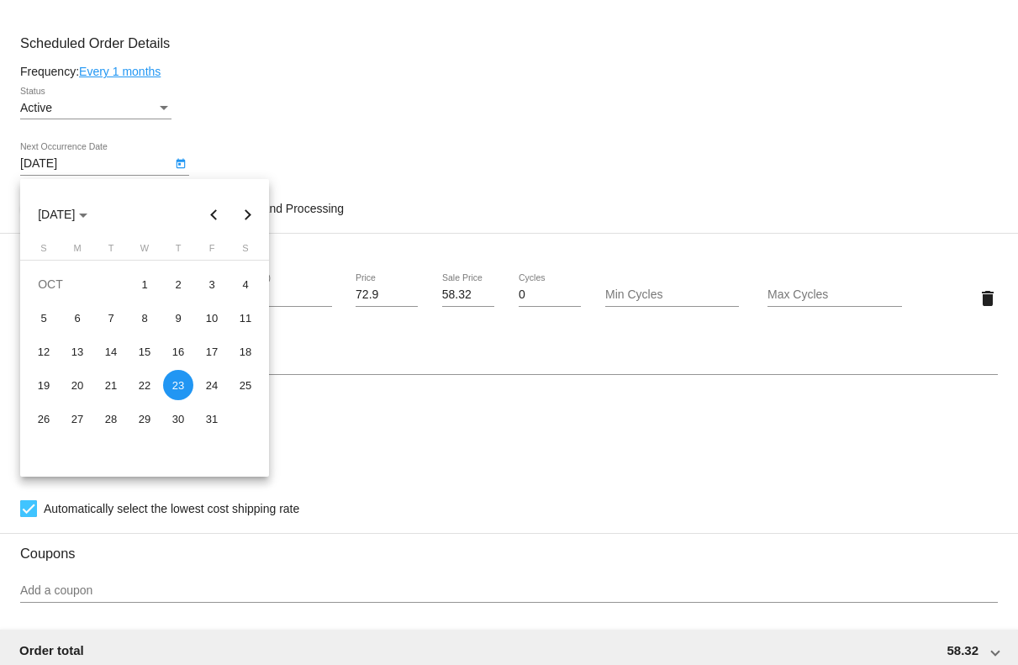
click at [217, 214] on button "Previous month" at bounding box center [215, 215] width 34 height 34
click at [340, 140] on div at bounding box center [509, 332] width 1018 height 665
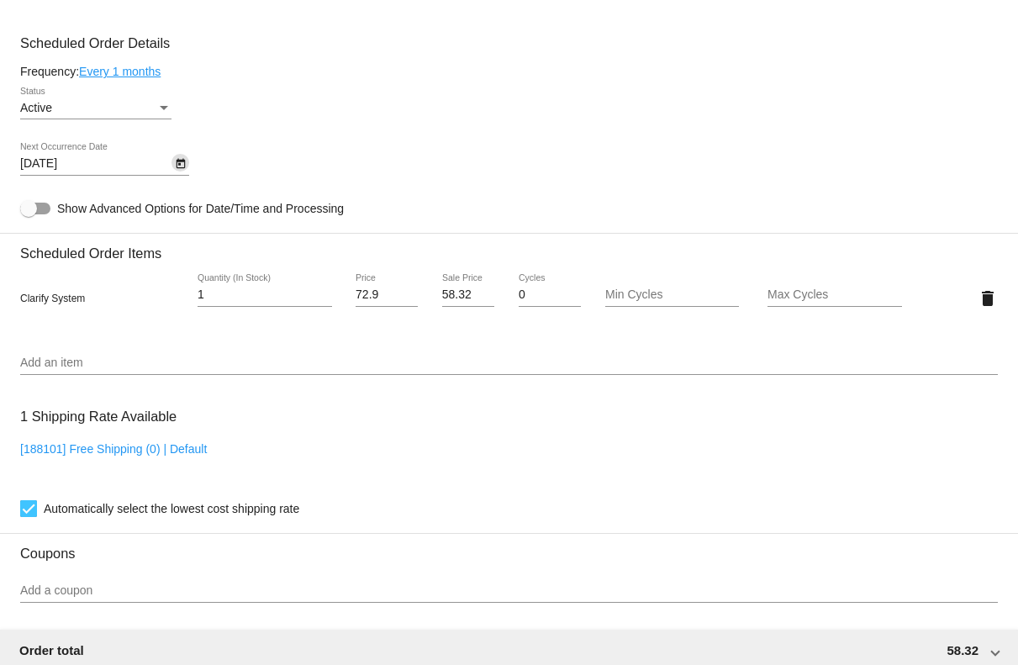
click at [161, 110] on div "Status" at bounding box center [164, 108] width 8 height 4
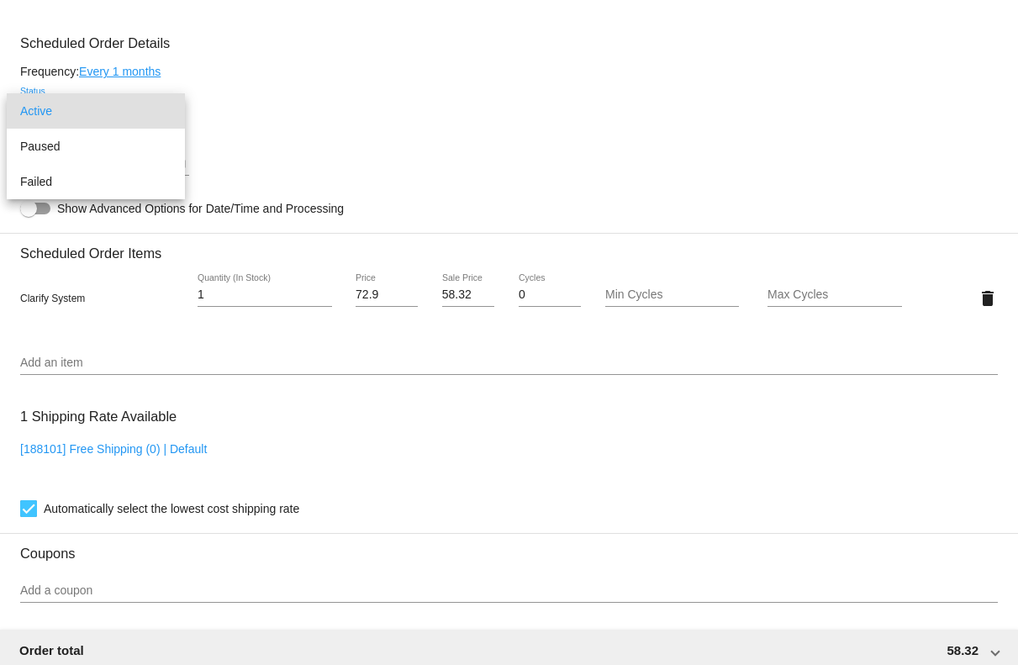
click at [337, 115] on div at bounding box center [509, 332] width 1018 height 665
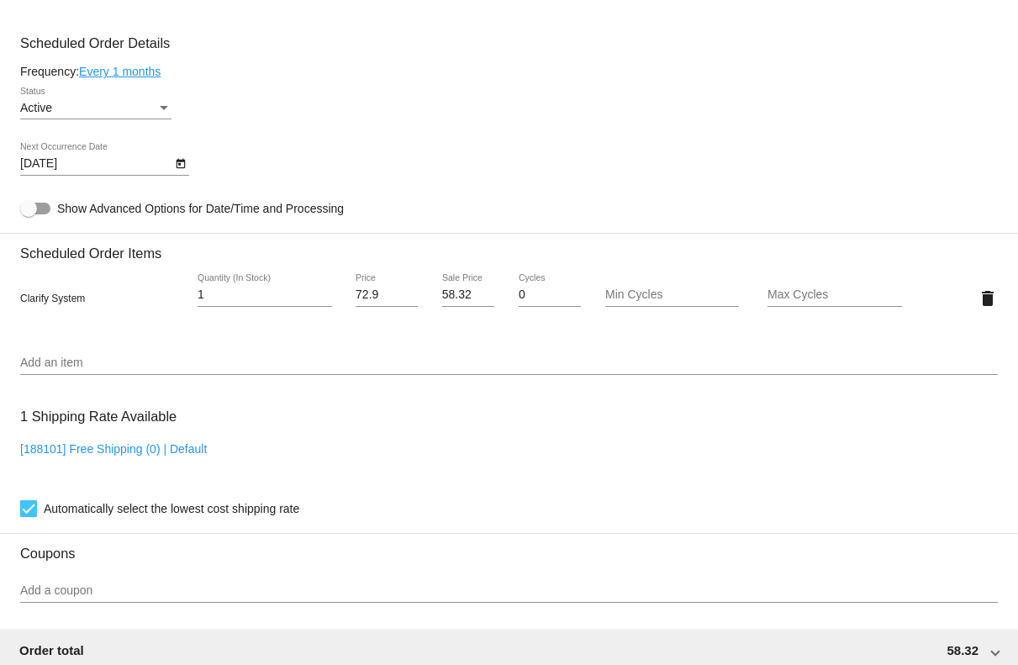
click at [90, 102] on div "Active Status" at bounding box center [95, 103] width 151 height 33
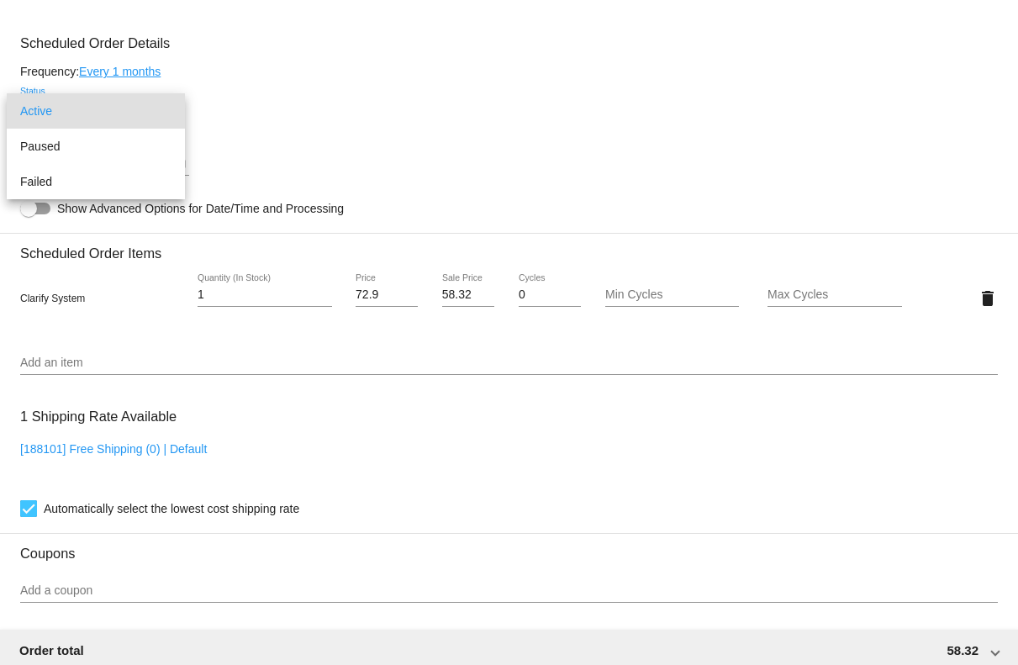
click at [340, 144] on div at bounding box center [509, 332] width 1018 height 665
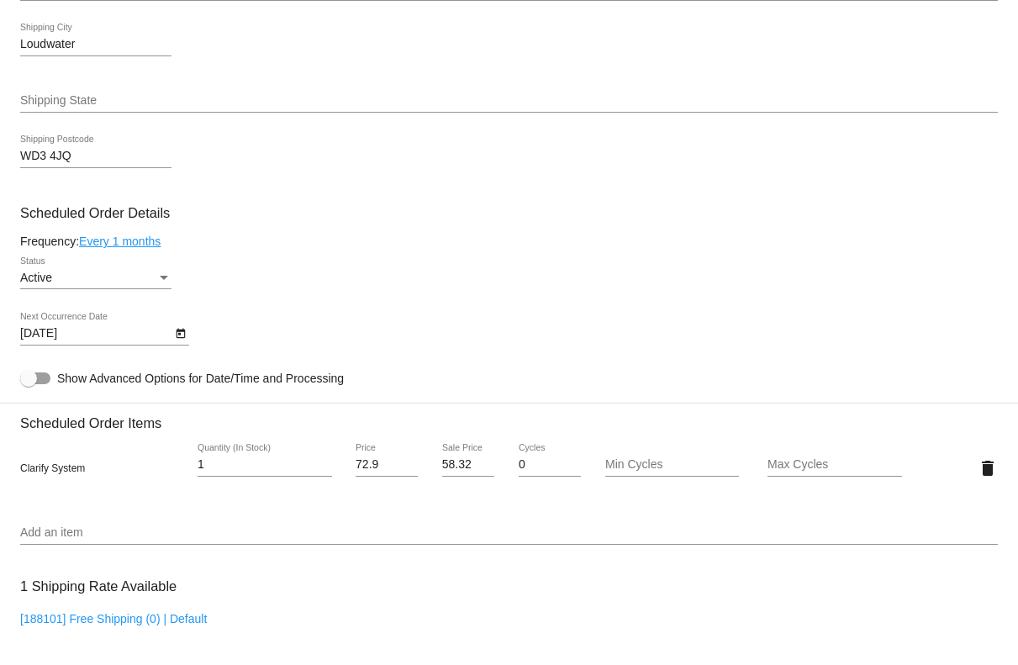
scroll to position [639, 0]
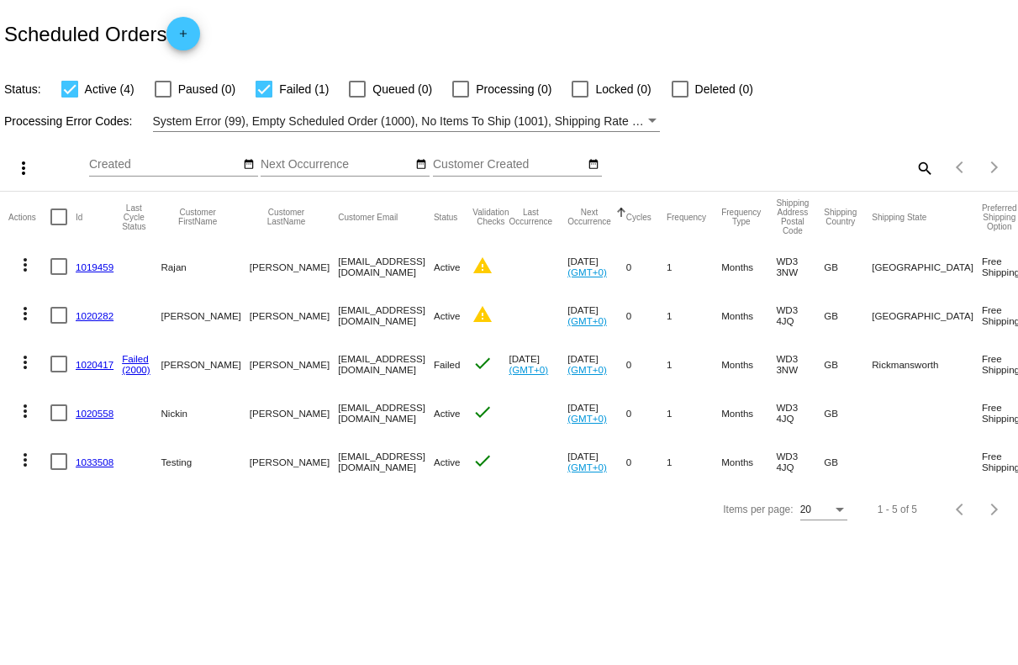
click at [97, 462] on link "1033508" at bounding box center [95, 461] width 38 height 11
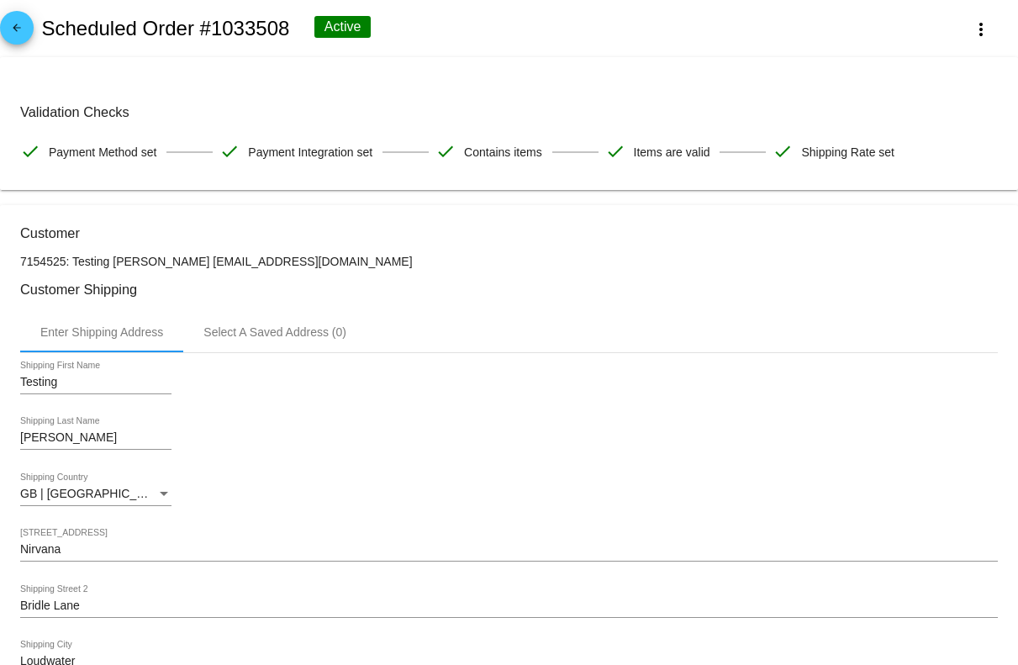
click at [40, 255] on p "7154525: Testing Sitaram testing@hotmail.com" at bounding box center [509, 261] width 978 height 13
copy p "7154525"
click at [226, 261] on p "7154525: Testing Sitaram testing@hotmail.com" at bounding box center [509, 261] width 978 height 13
click at [253, 30] on h2 "Scheduled Order #1033508" at bounding box center [165, 29] width 248 height 24
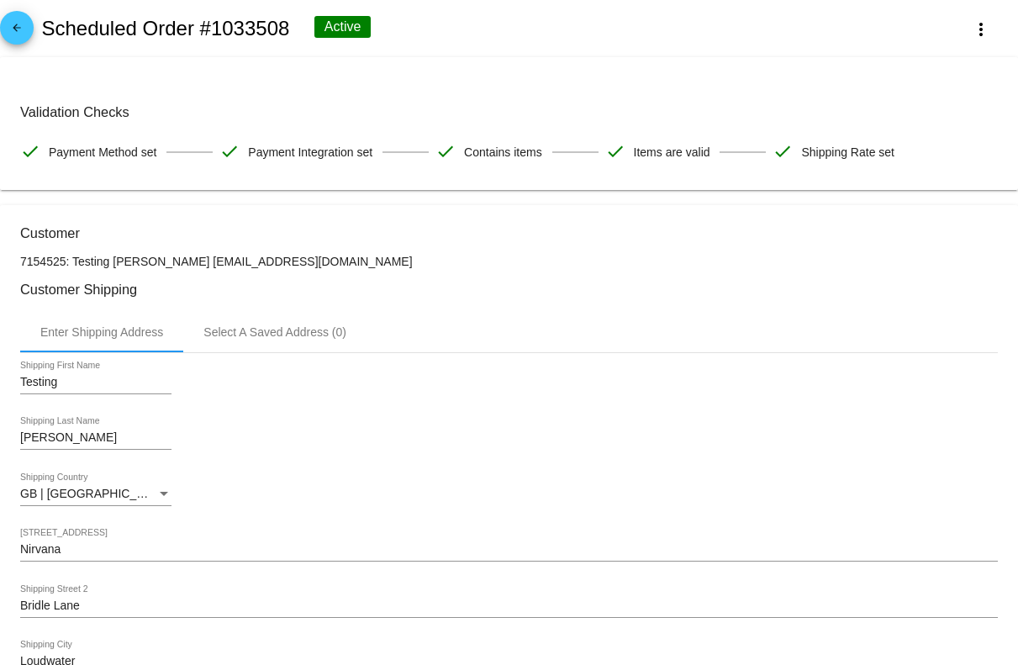
click at [253, 30] on h2 "Scheduled Order #1033508" at bounding box center [165, 29] width 248 height 24
click at [252, 34] on h2 "Scheduled Order #1033508" at bounding box center [165, 29] width 248 height 24
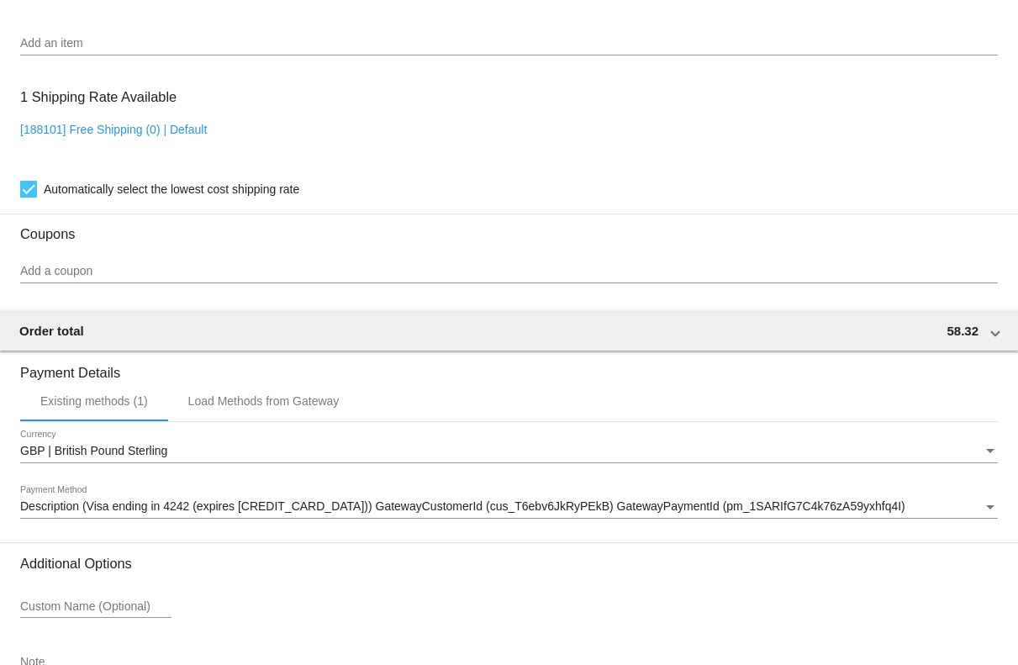
scroll to position [1227, 0]
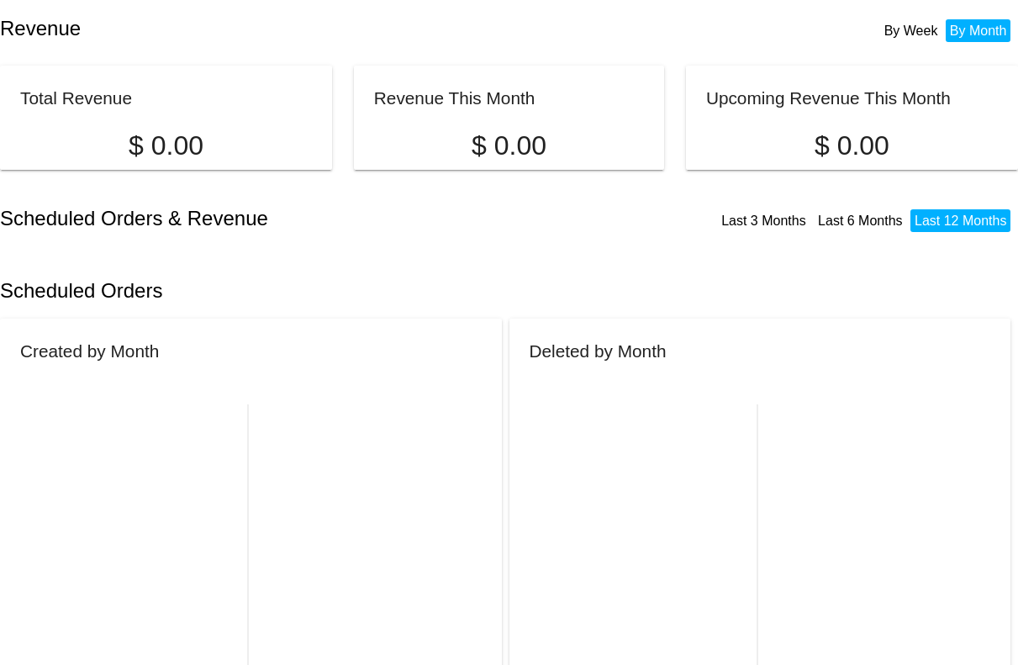
click at [773, 277] on div "Scheduled Orders" at bounding box center [509, 290] width 1018 height 57
click at [786, 223] on link "Last 3 Months" at bounding box center [763, 221] width 85 height 14
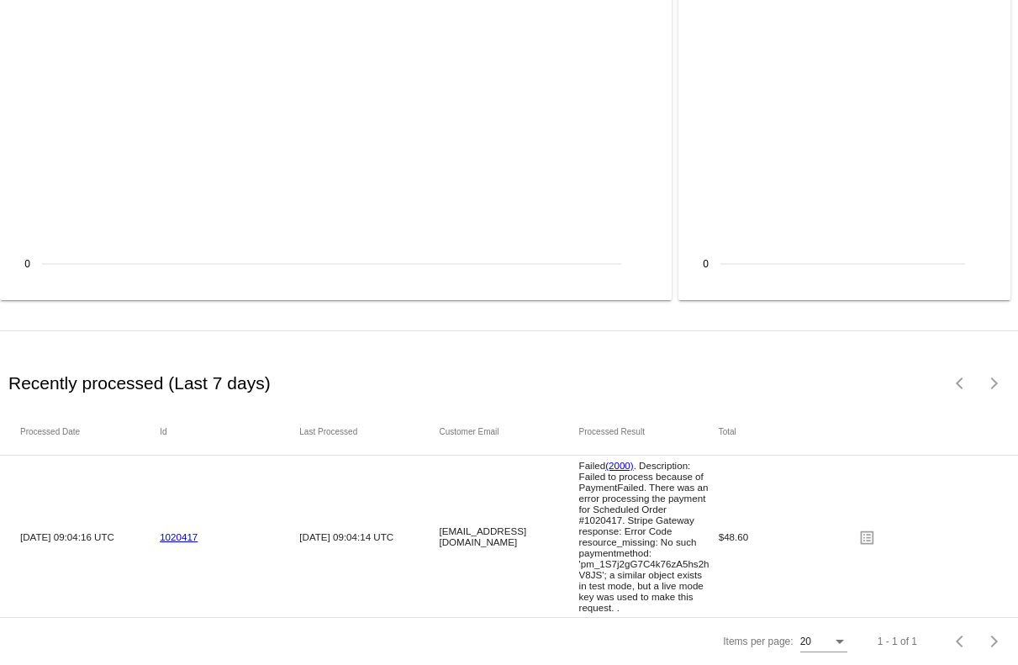
scroll to position [2054, 0]
click at [185, 531] on link "1020417" at bounding box center [179, 536] width 38 height 11
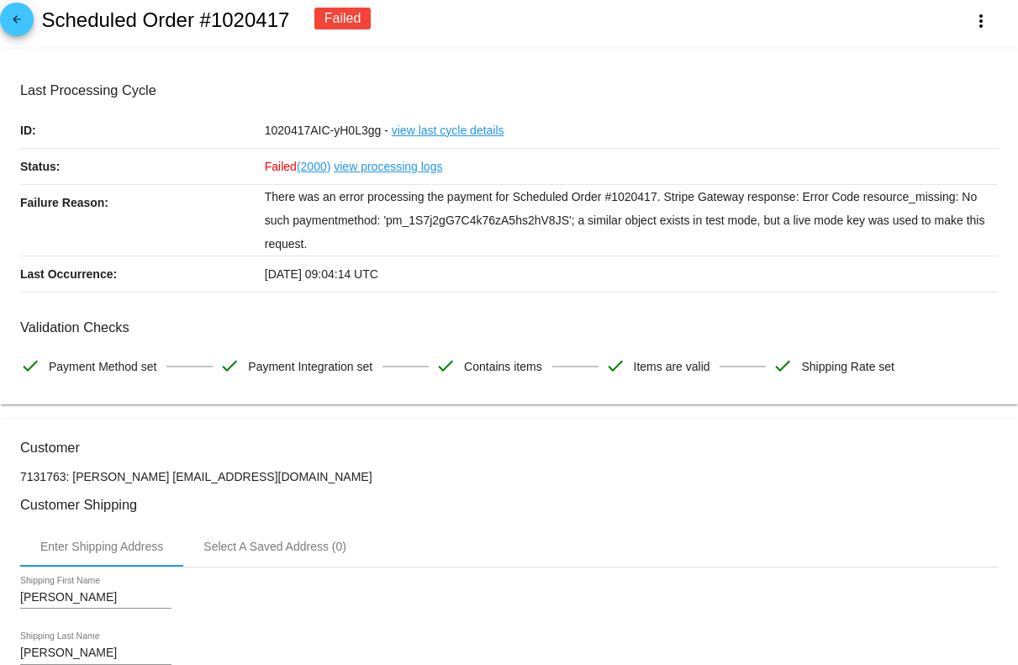
scroll to position [9, 0]
drag, startPoint x: 395, startPoint y: 217, endPoint x: 532, endPoint y: 217, distance: 137.0
click at [532, 217] on p "There was an error processing the payment for Scheduled Order #1020417. Stripe …" at bounding box center [631, 219] width 733 height 71
drag, startPoint x: 684, startPoint y: 216, endPoint x: 789, endPoint y: 214, distance: 105.1
click at [789, 214] on p "There was an error processing the payment for Scheduled Order #1020417. Stripe …" at bounding box center [631, 219] width 733 height 71
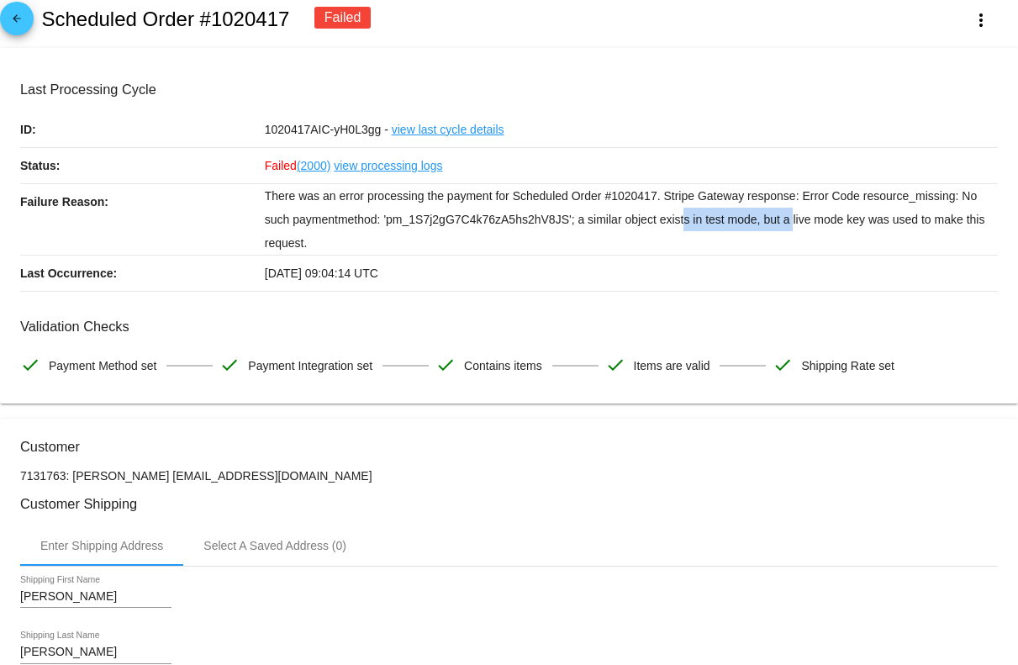
click at [784, 214] on p "There was an error processing the payment for Scheduled Order #1020417. Stripe …" at bounding box center [631, 219] width 733 height 71
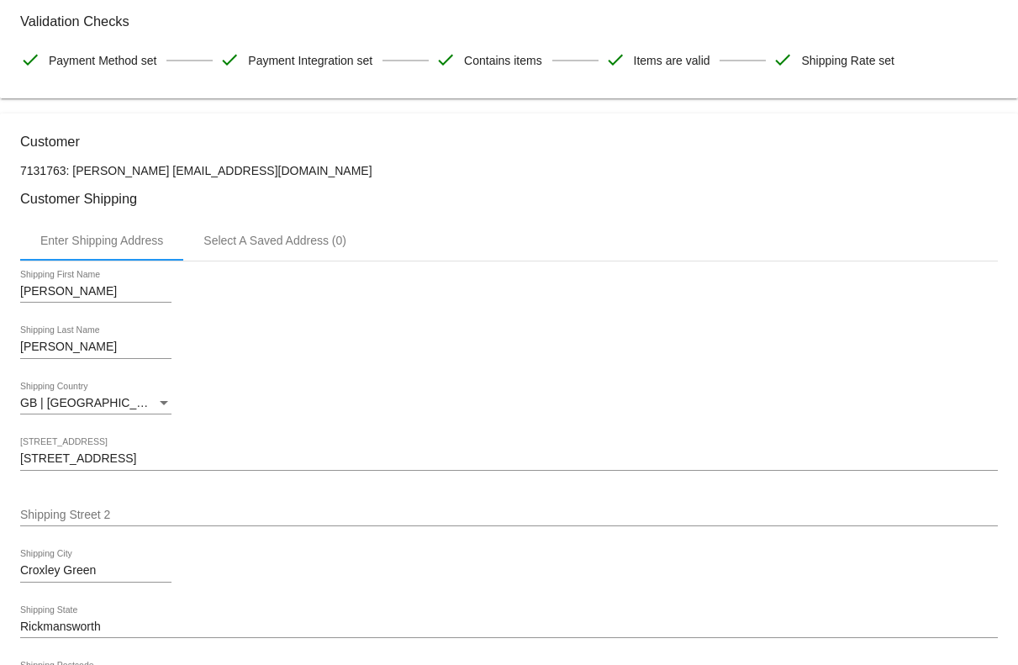
scroll to position [0, 0]
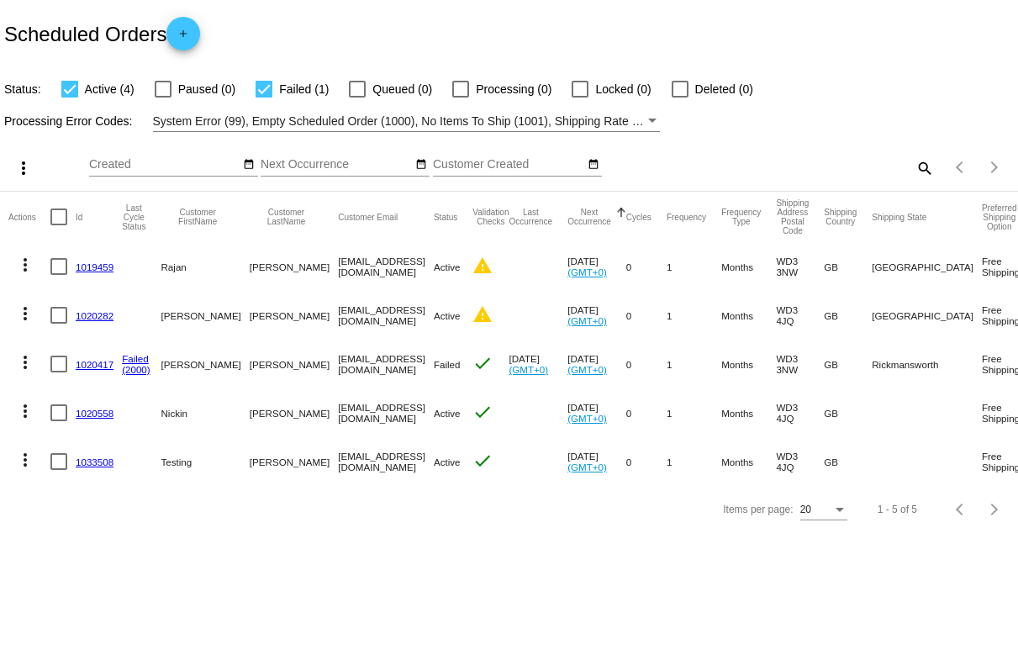
click at [21, 460] on mat-icon "more_vert" at bounding box center [25, 460] width 20 height 20
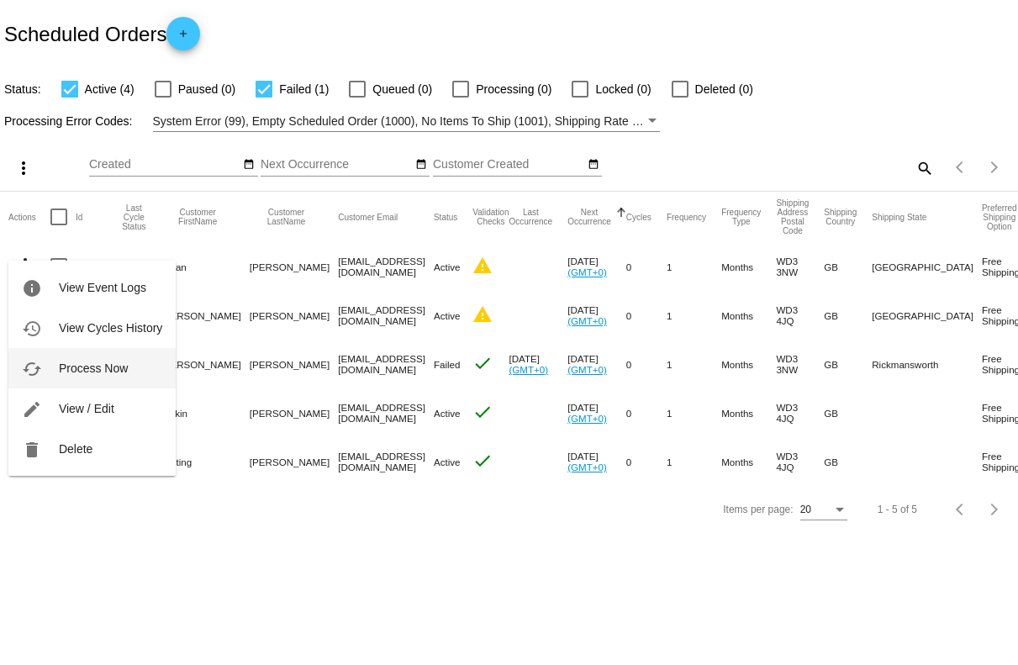
click at [98, 376] on button "cached Process Now" at bounding box center [91, 368] width 167 height 40
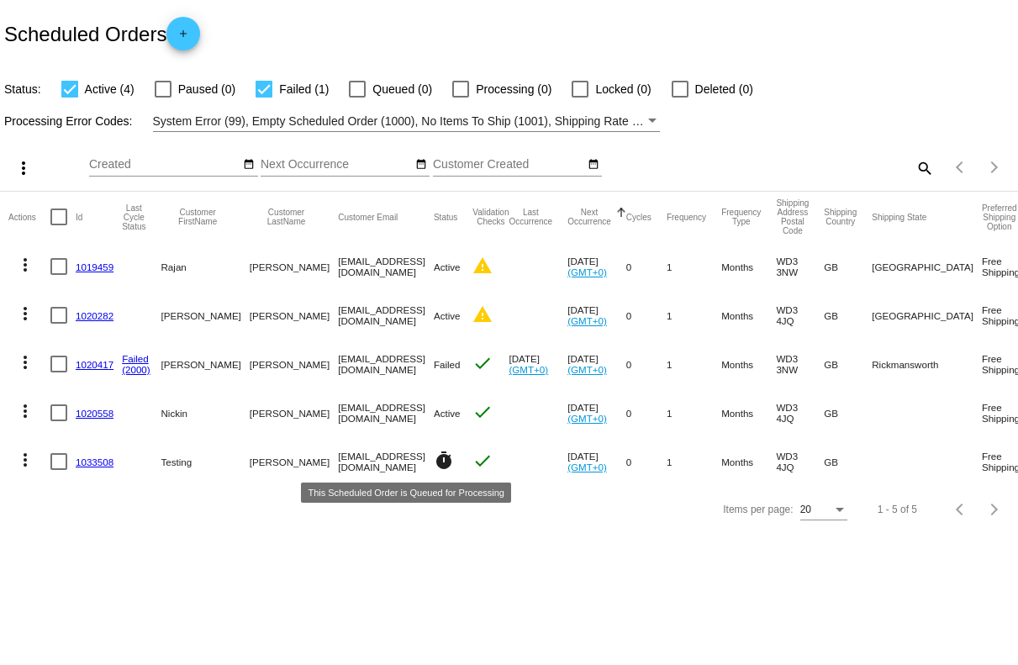
click at [434, 462] on mat-icon "timer" at bounding box center [444, 461] width 20 height 20
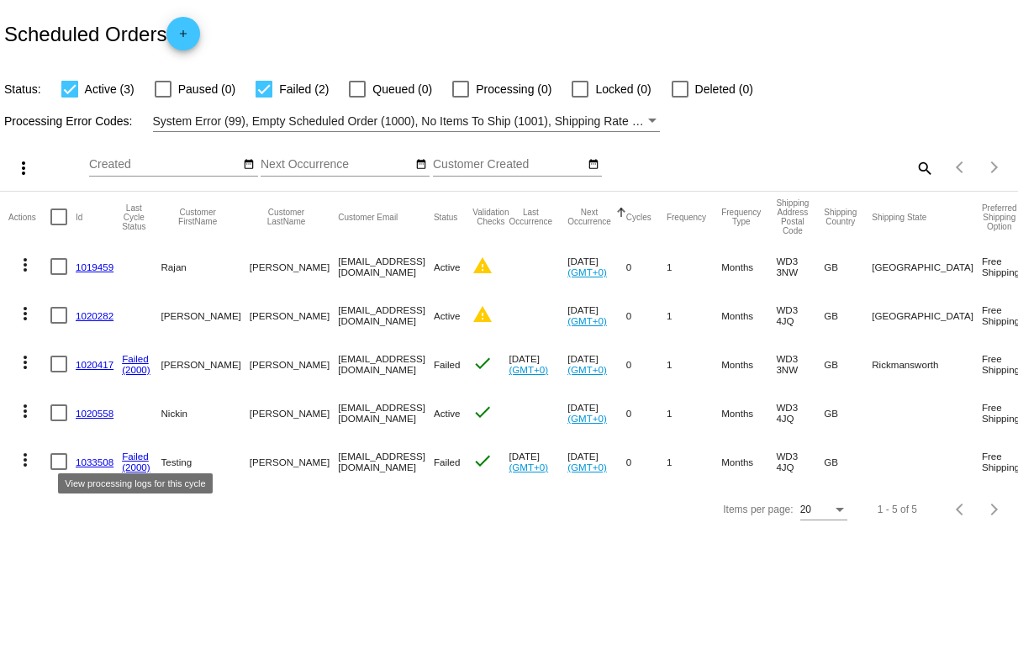
click at [137, 461] on link "Failed" at bounding box center [135, 456] width 27 height 11
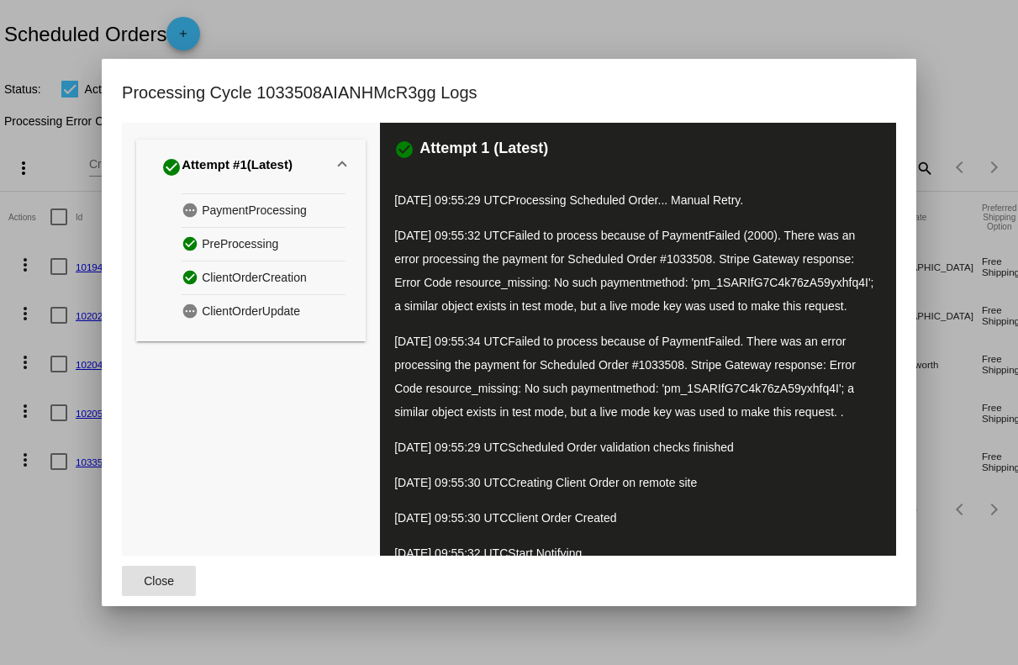
click at [819, 47] on div at bounding box center [509, 332] width 1018 height 665
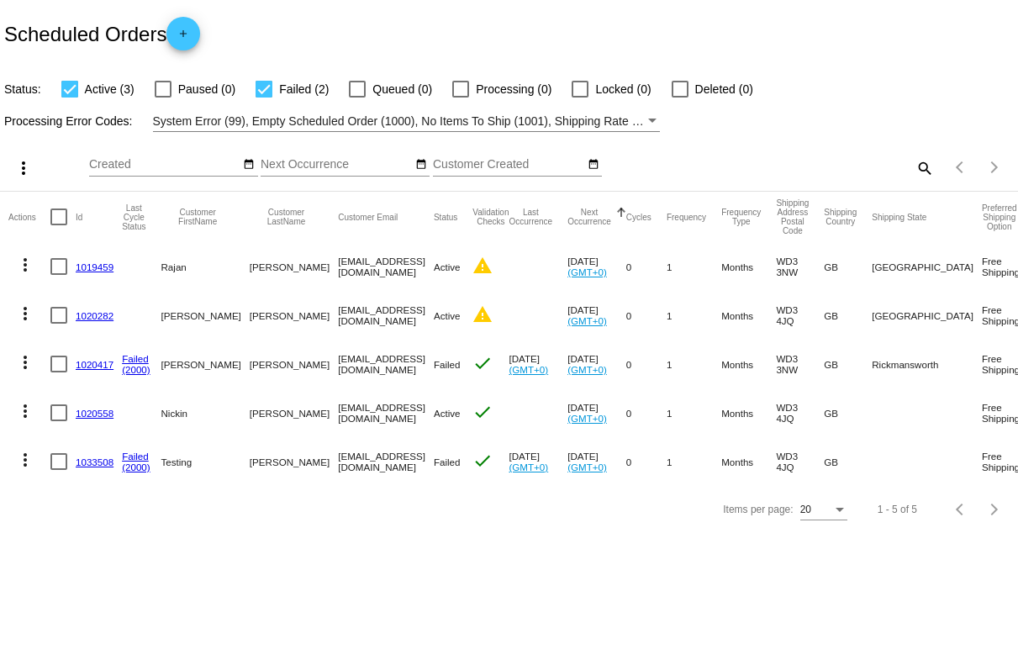
click at [269, 553] on body "Scheduled Orders add Status: Active (3) Paused (0) Failed (2) Queued (0) Proces…" at bounding box center [509, 332] width 1018 height 665
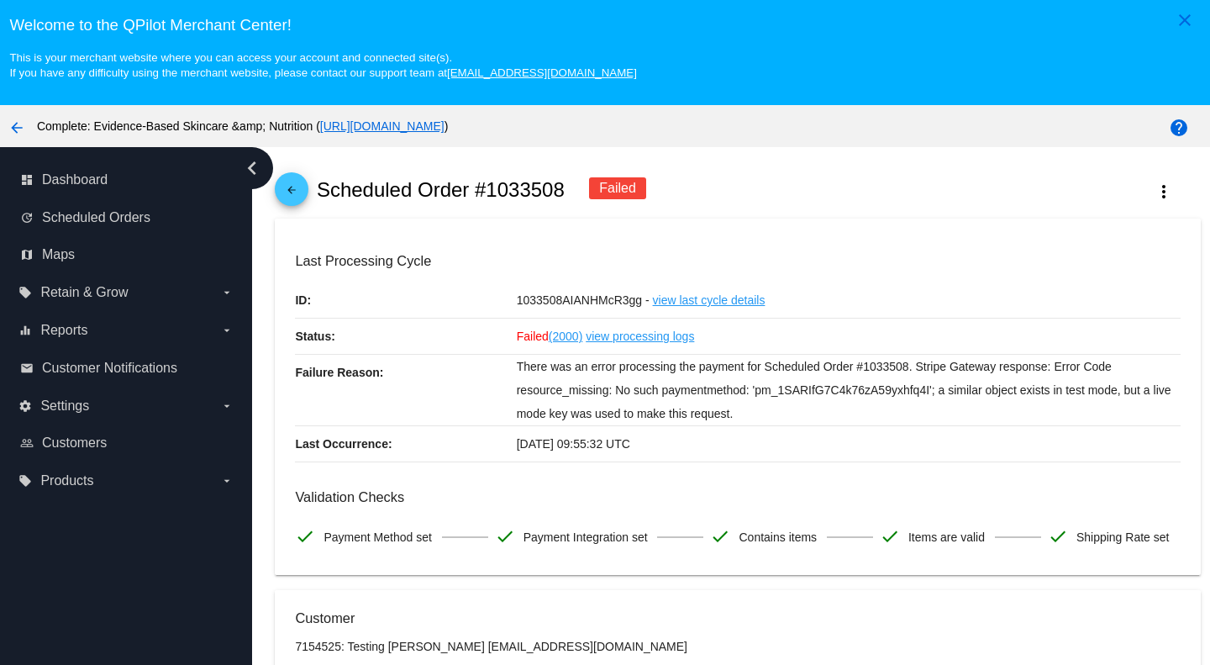
click at [970, 313] on div "Last Processing Cycle ID: 1033508AIANHMcR3gg - view last cycle details Status: …" at bounding box center [737, 357] width 885 height 209
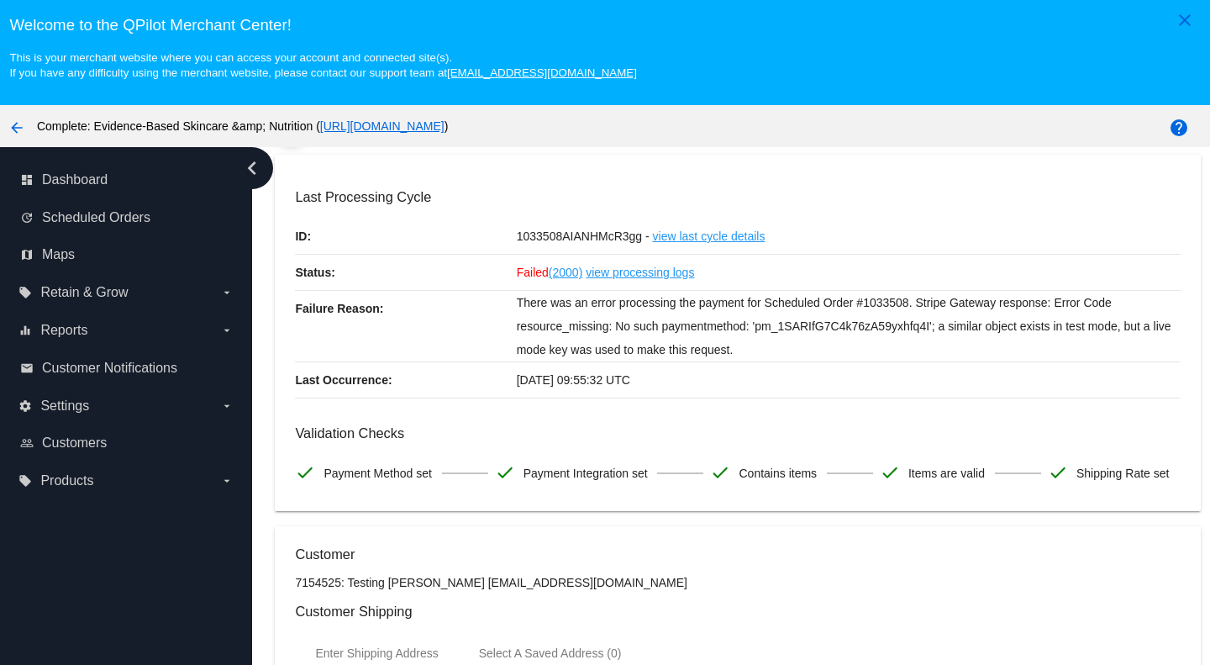
click at [970, 313] on p "There was an error processing the payment for Scheduled Order #1033508. Stripe …" at bounding box center [849, 326] width 664 height 71
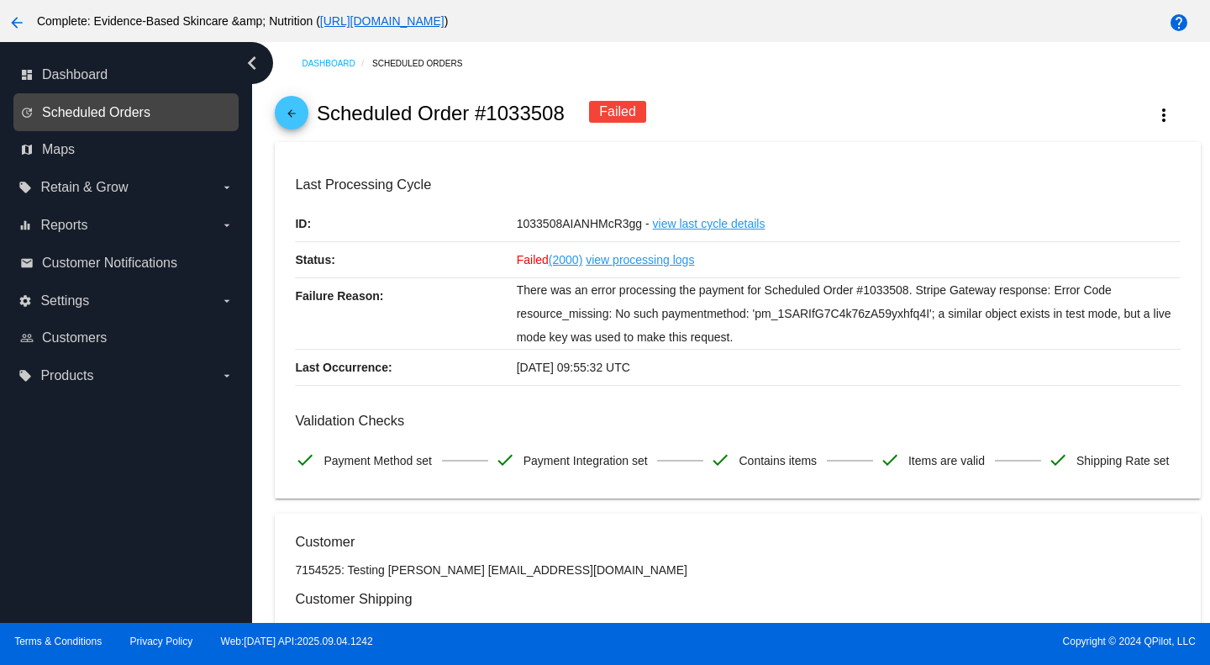
click at [75, 105] on span "Scheduled Orders" at bounding box center [96, 112] width 108 height 15
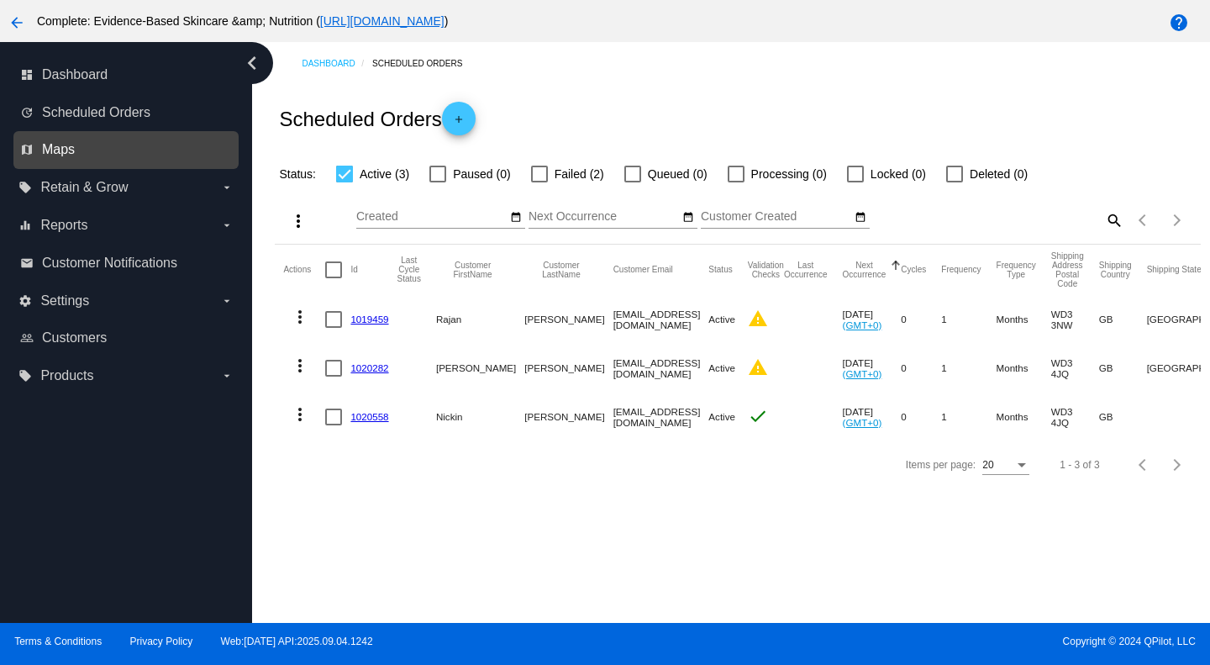
click at [66, 146] on span "Maps" at bounding box center [58, 149] width 33 height 15
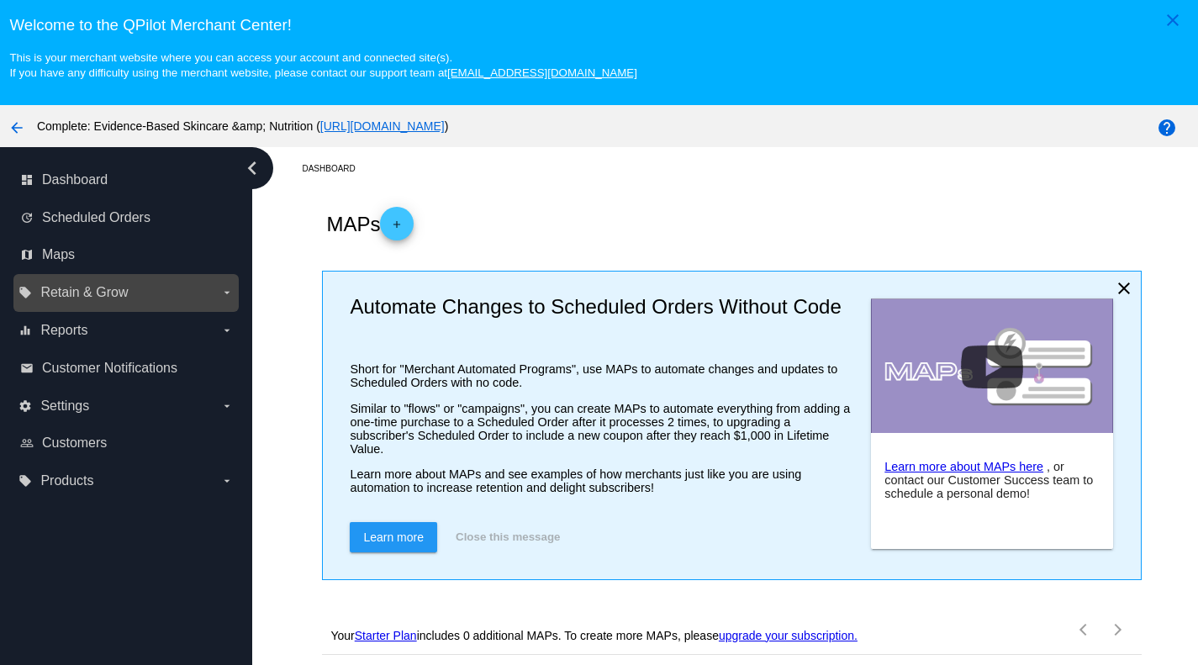
click at [119, 279] on label "local_offer Retain & Grow arrow_drop_down" at bounding box center [125, 292] width 214 height 27
click at [0, 0] on input "local_offer Retain & Grow arrow_drop_down" at bounding box center [0, 0] width 0 height 0
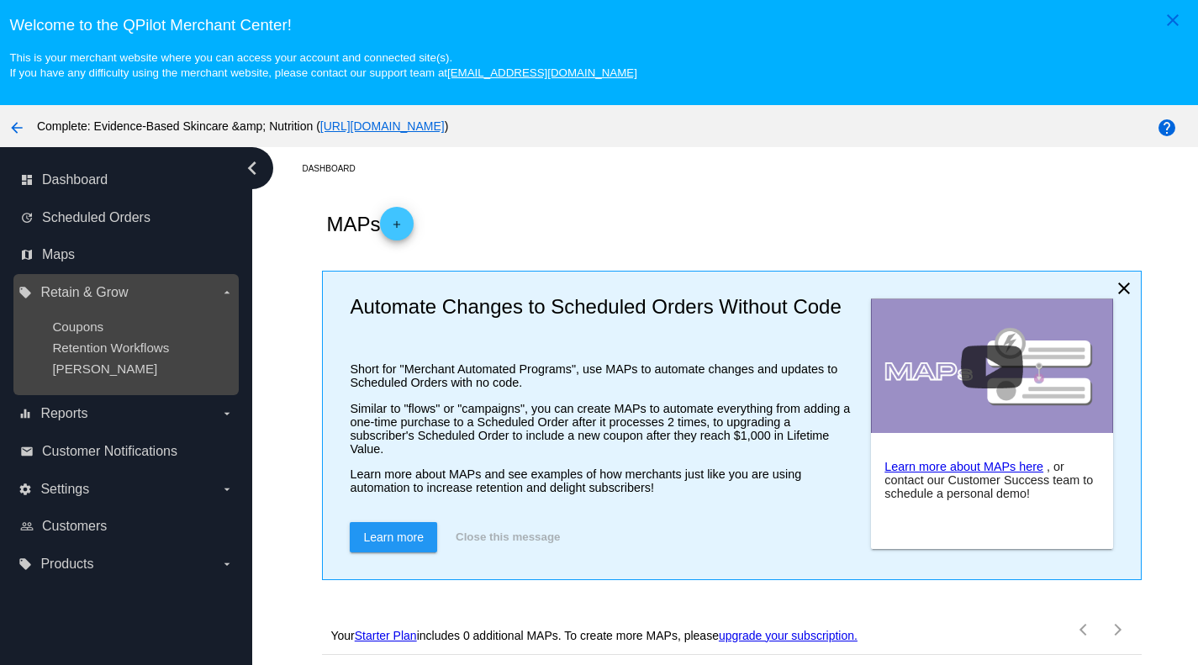
click at [73, 285] on span "Retain & Grow" at bounding box center [83, 292] width 87 height 15
click at [0, 0] on input "local_offer Retain & Grow arrow_drop_down" at bounding box center [0, 0] width 0 height 0
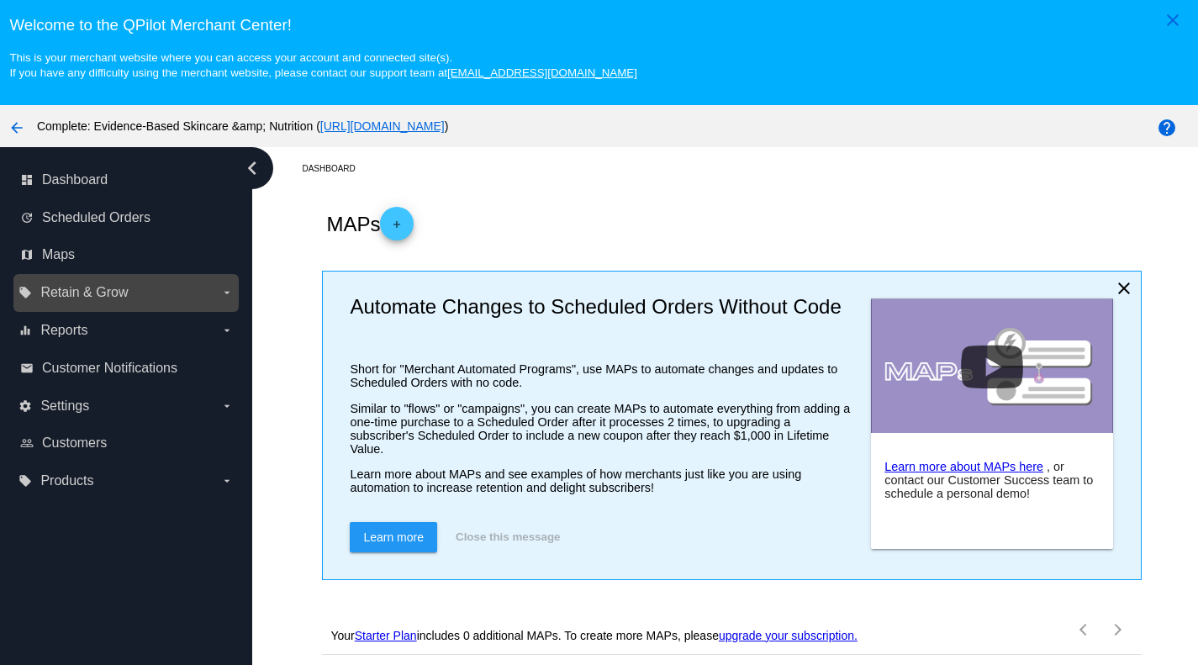
click at [73, 285] on span "Retain & Grow" at bounding box center [83, 292] width 87 height 15
click at [0, 0] on input "local_offer Retain & Grow arrow_drop_down" at bounding box center [0, 0] width 0 height 0
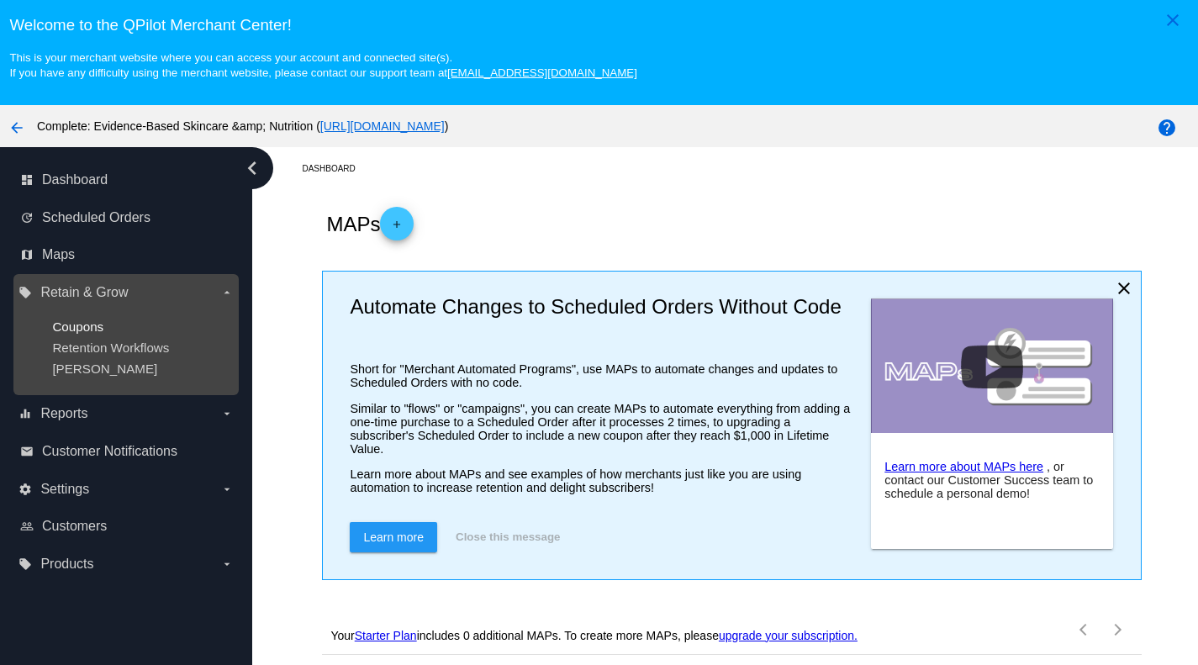
click at [73, 319] on span "Coupons" at bounding box center [77, 326] width 51 height 14
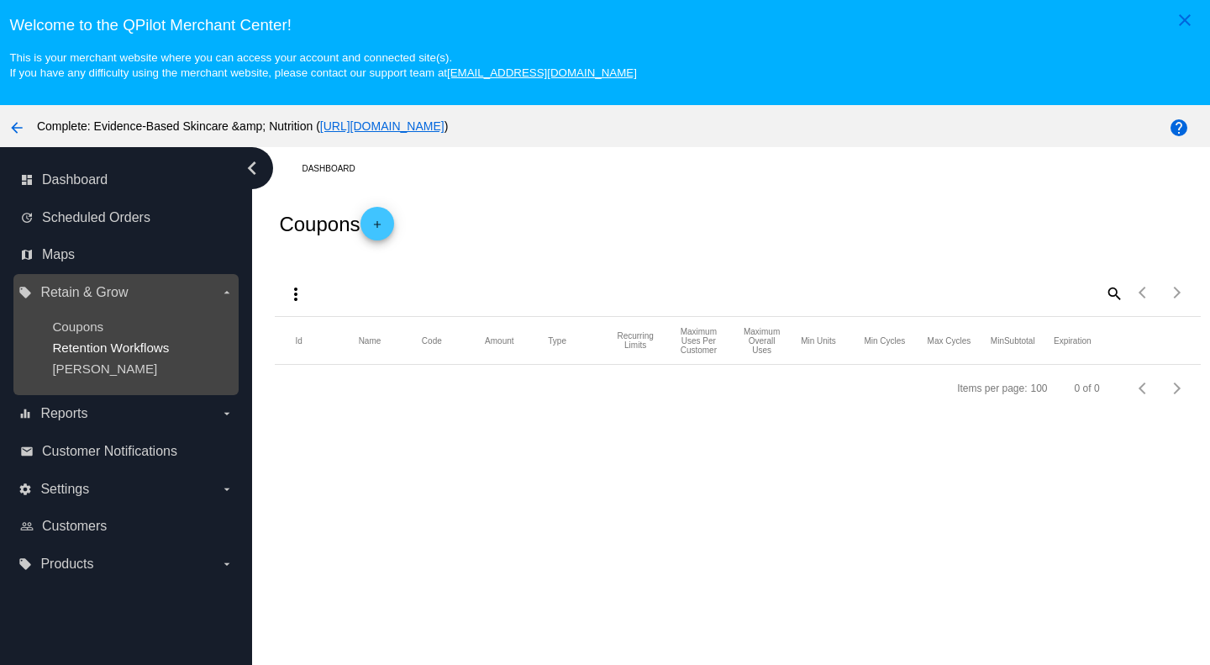
click at [66, 353] on span "Retention Workflows" at bounding box center [110, 347] width 117 height 14
